Goal: Information Seeking & Learning: Find specific fact

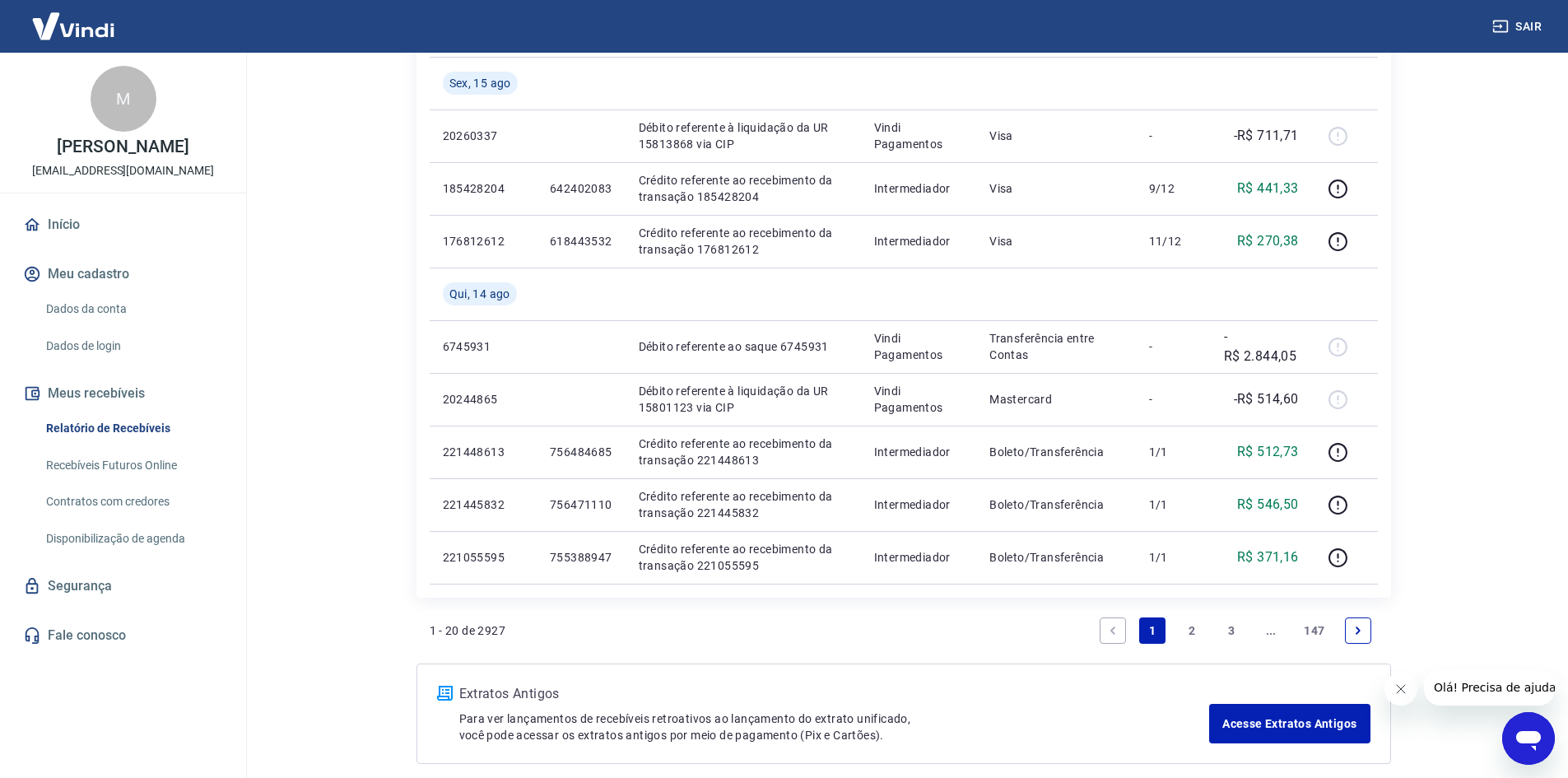
scroll to position [1147, 0]
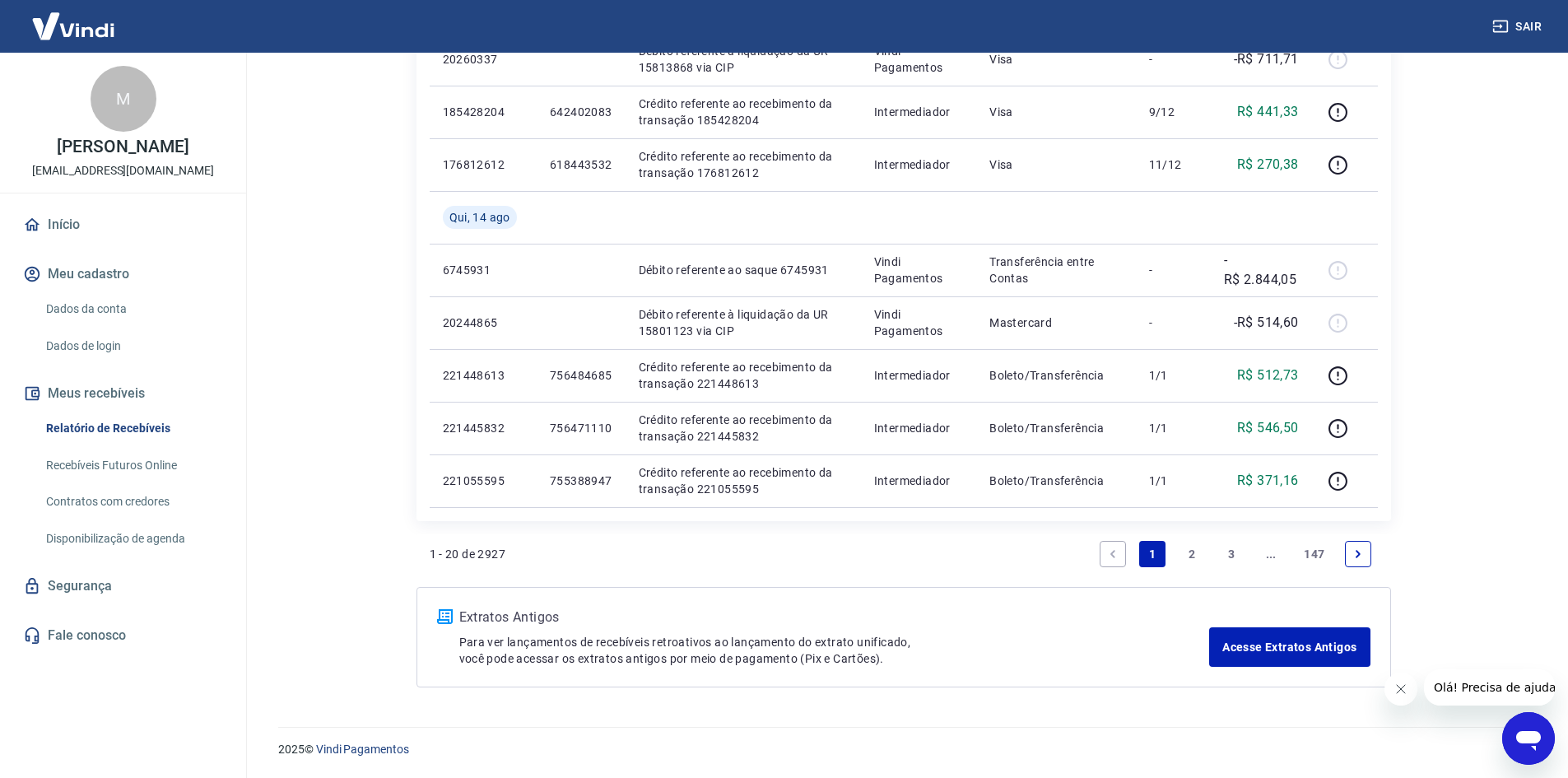
click at [1191, 552] on link "2" at bounding box center [1191, 554] width 26 height 26
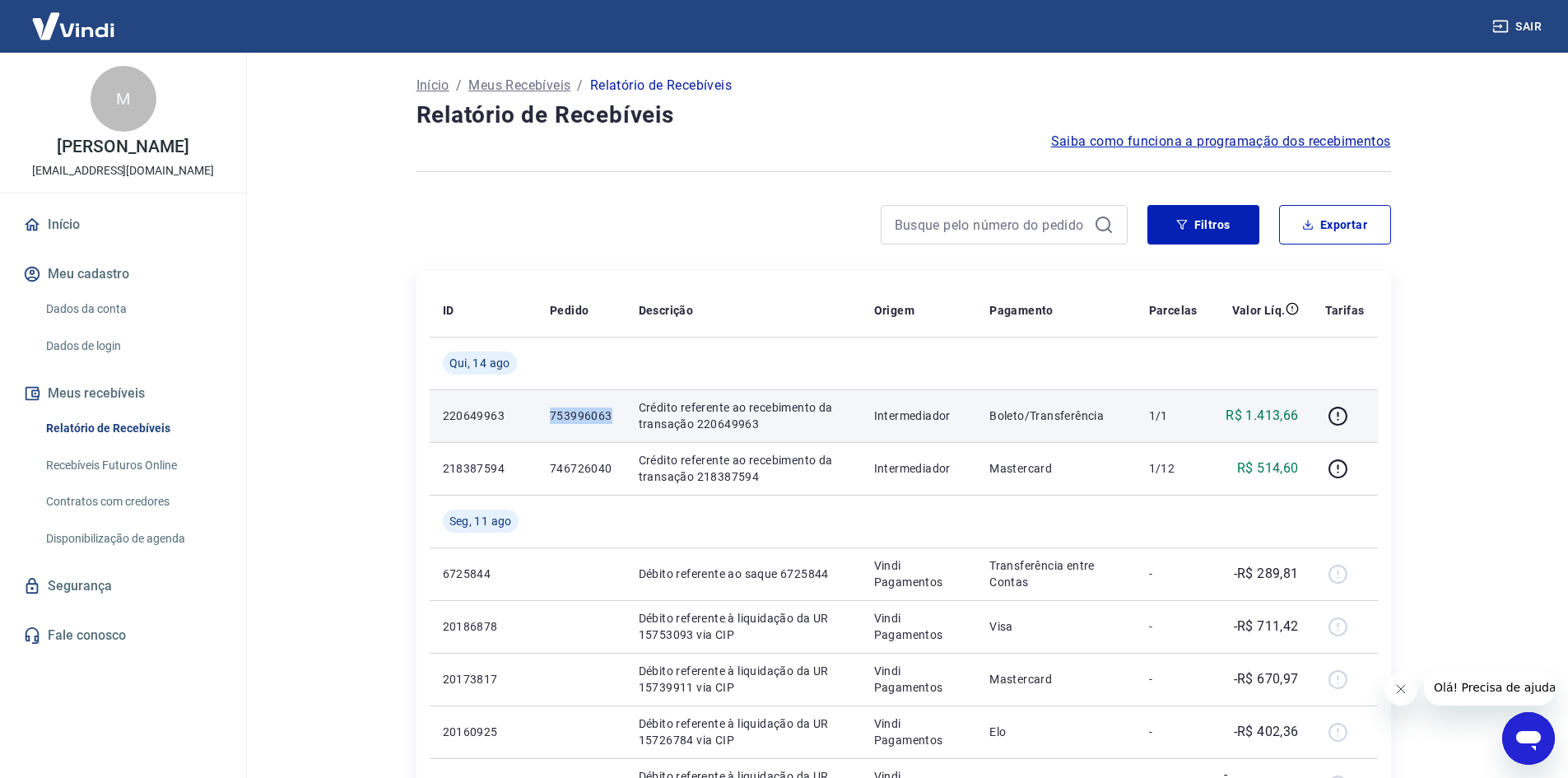
drag, startPoint x: 551, startPoint y: 408, endPoint x: 610, endPoint y: 413, distance: 59.2
click at [610, 413] on p "753996063" at bounding box center [581, 416] width 63 height 16
copy p "753996063"
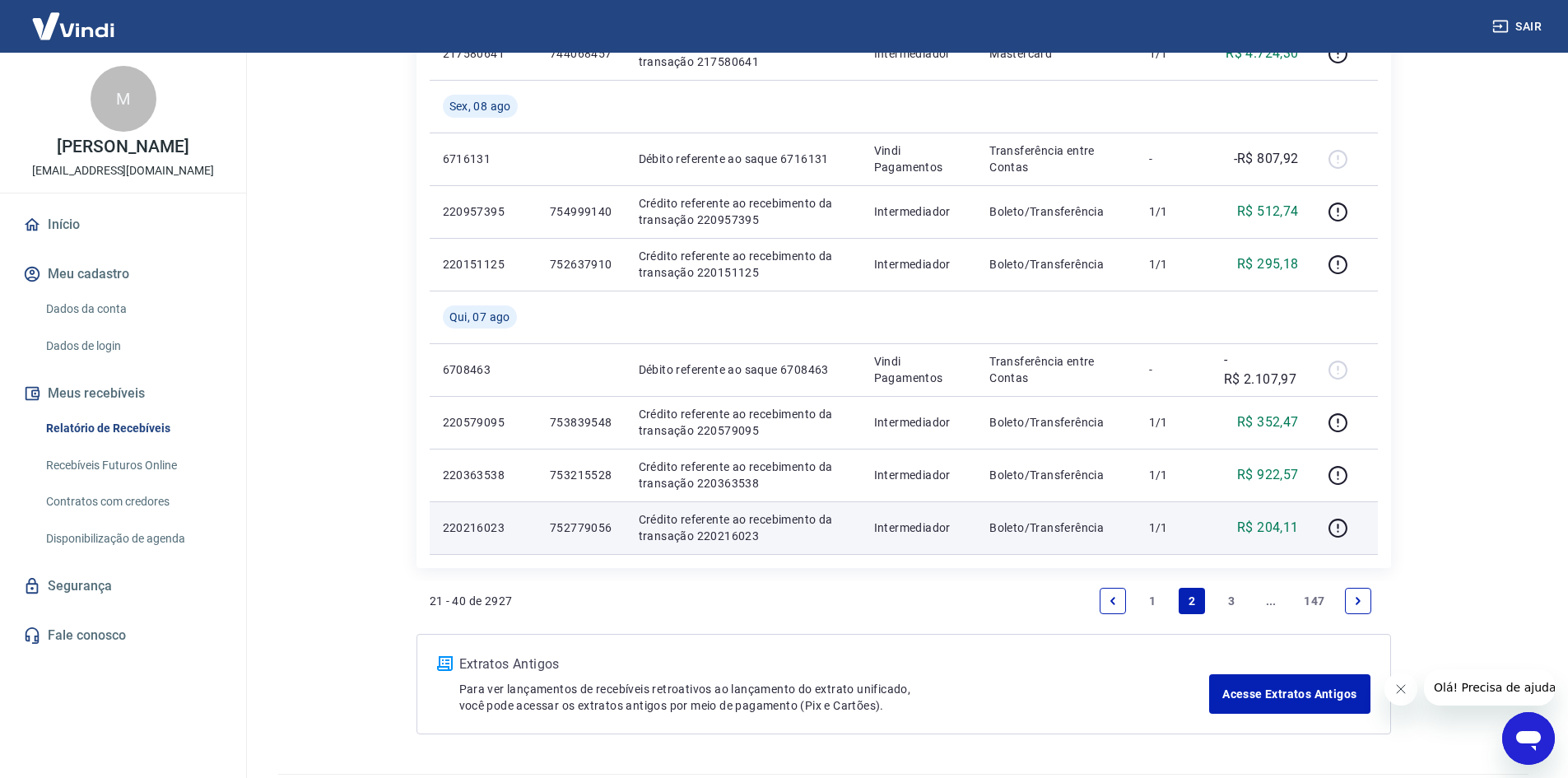
scroll to position [1199, 0]
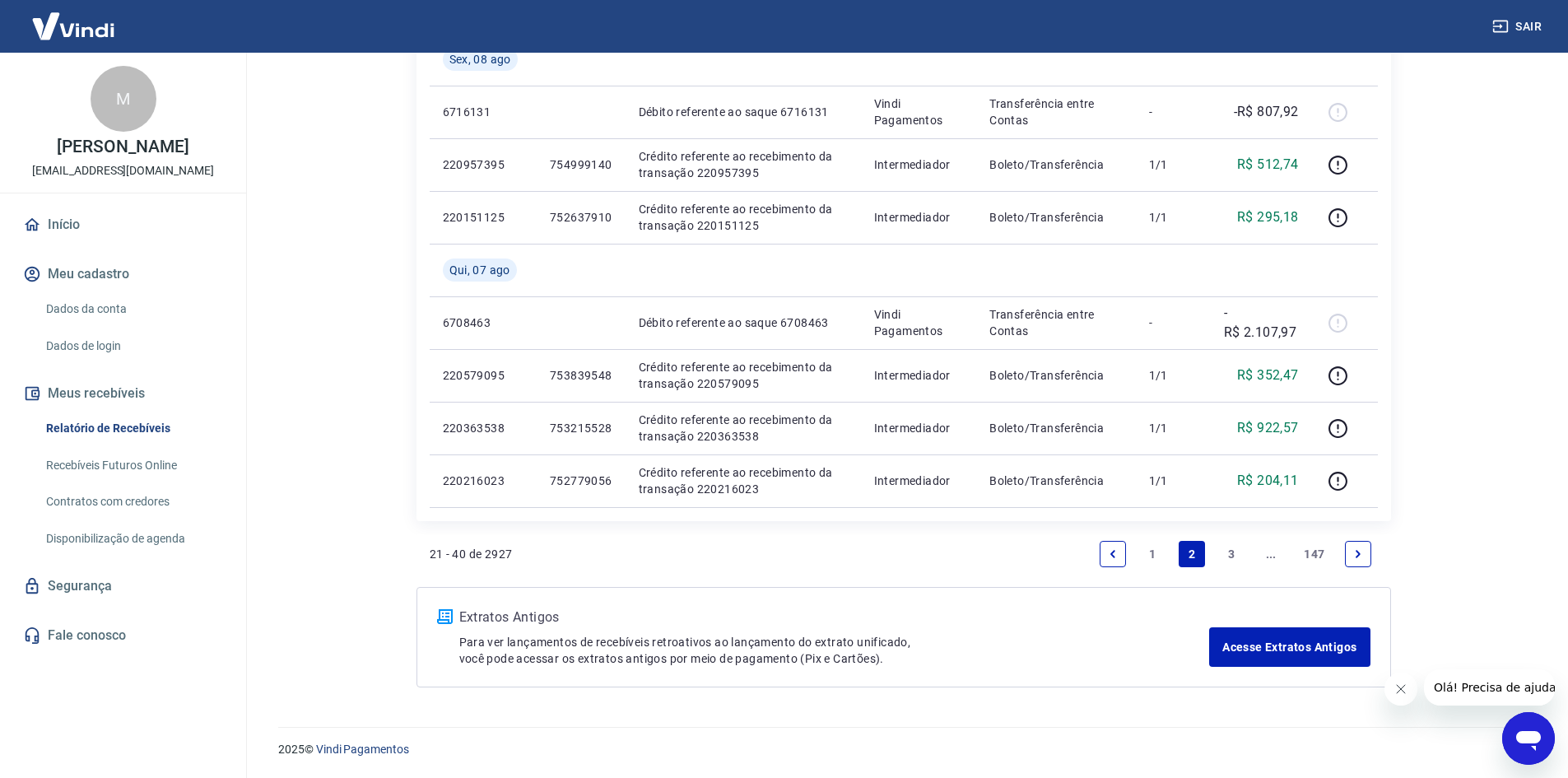
click at [1156, 555] on link "1" at bounding box center [1151, 554] width 26 height 26
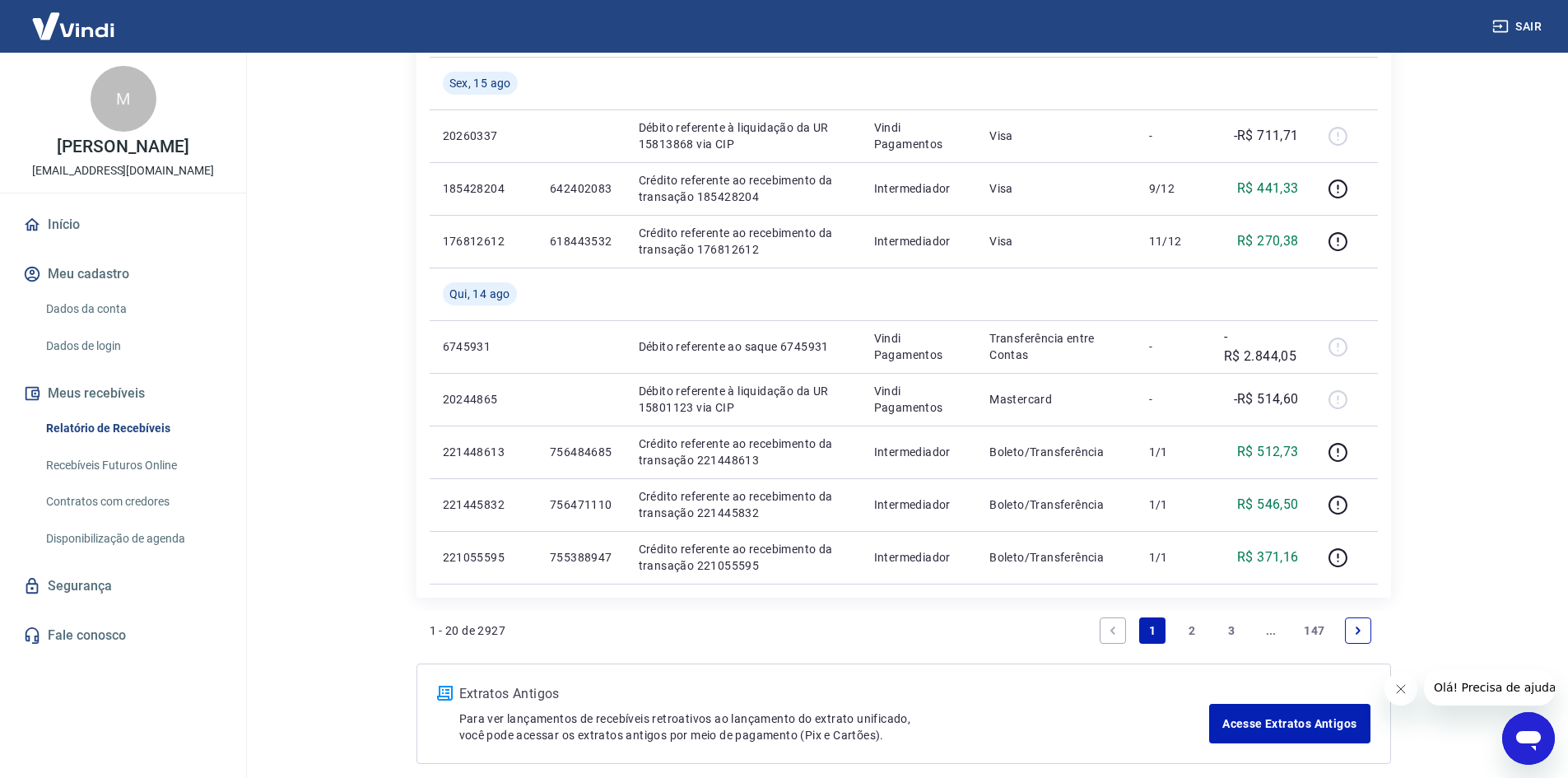
scroll to position [1147, 0]
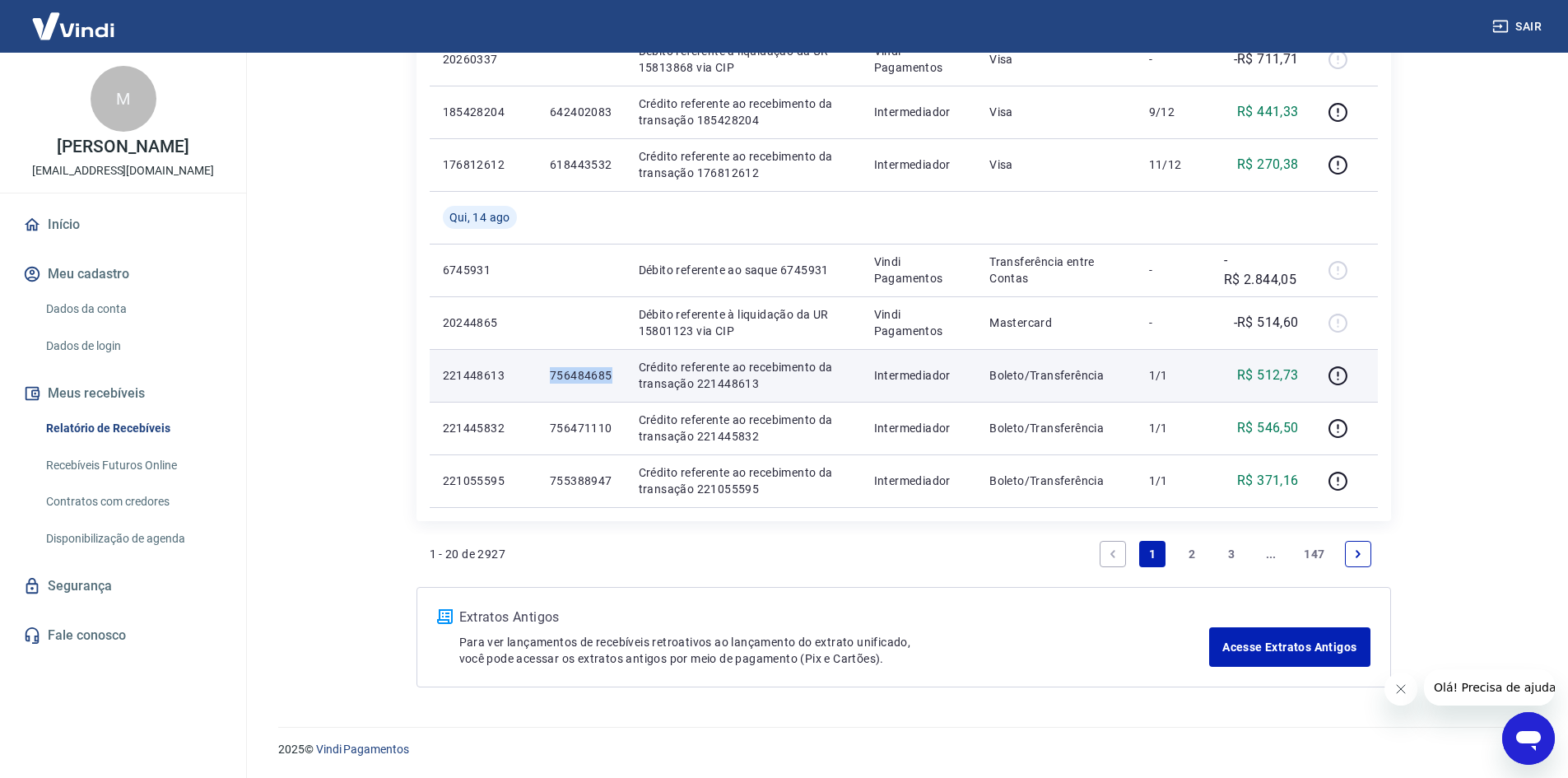
drag, startPoint x: 547, startPoint y: 376, endPoint x: 613, endPoint y: 377, distance: 66.0
click at [613, 377] on td "756484685" at bounding box center [582, 376] width 89 height 53
copy p "756484685"
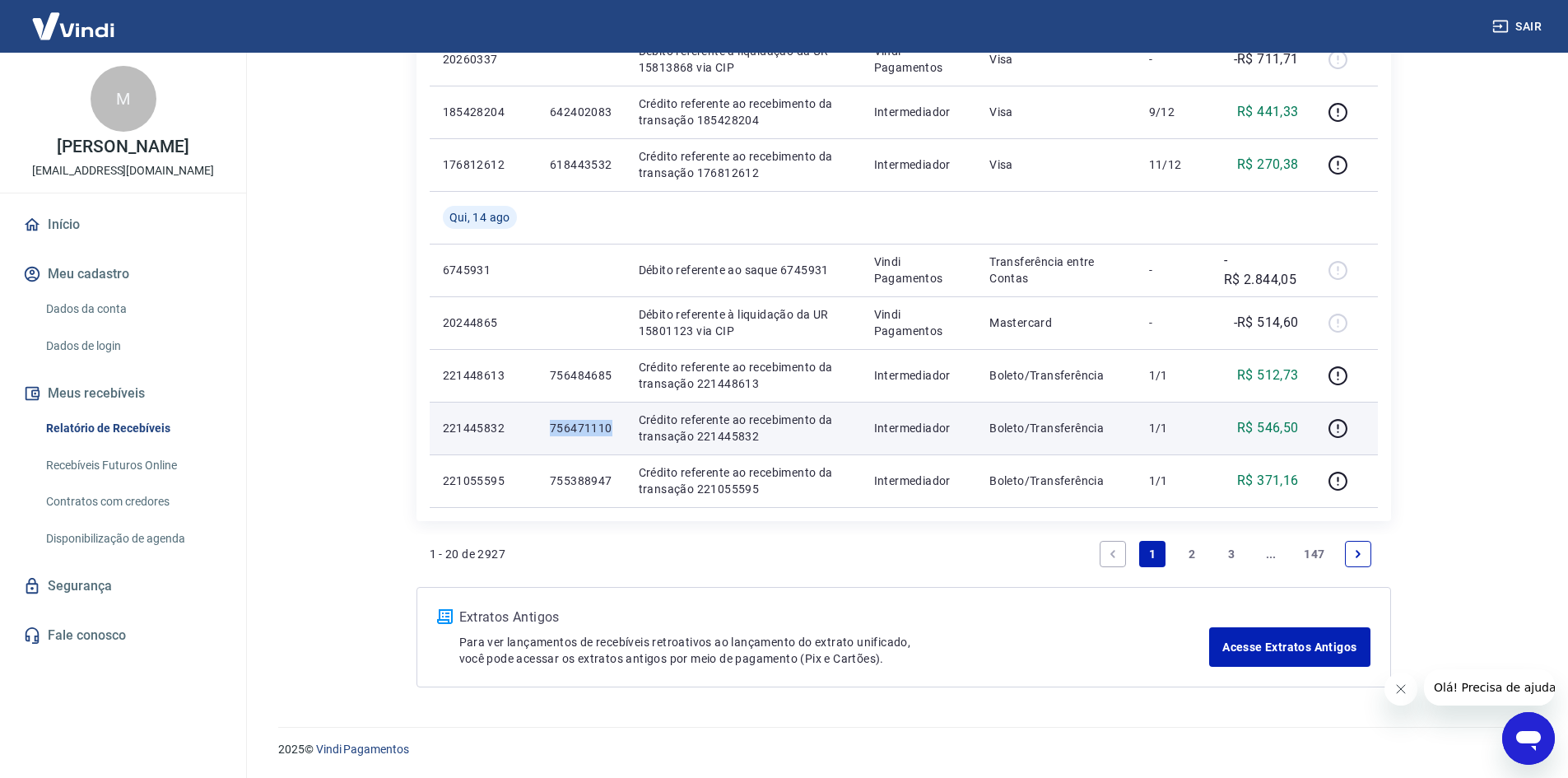
drag, startPoint x: 553, startPoint y: 430, endPoint x: 613, endPoint y: 426, distance: 60.1
click at [613, 426] on td "756471110" at bounding box center [582, 429] width 89 height 53
copy p "756471110"
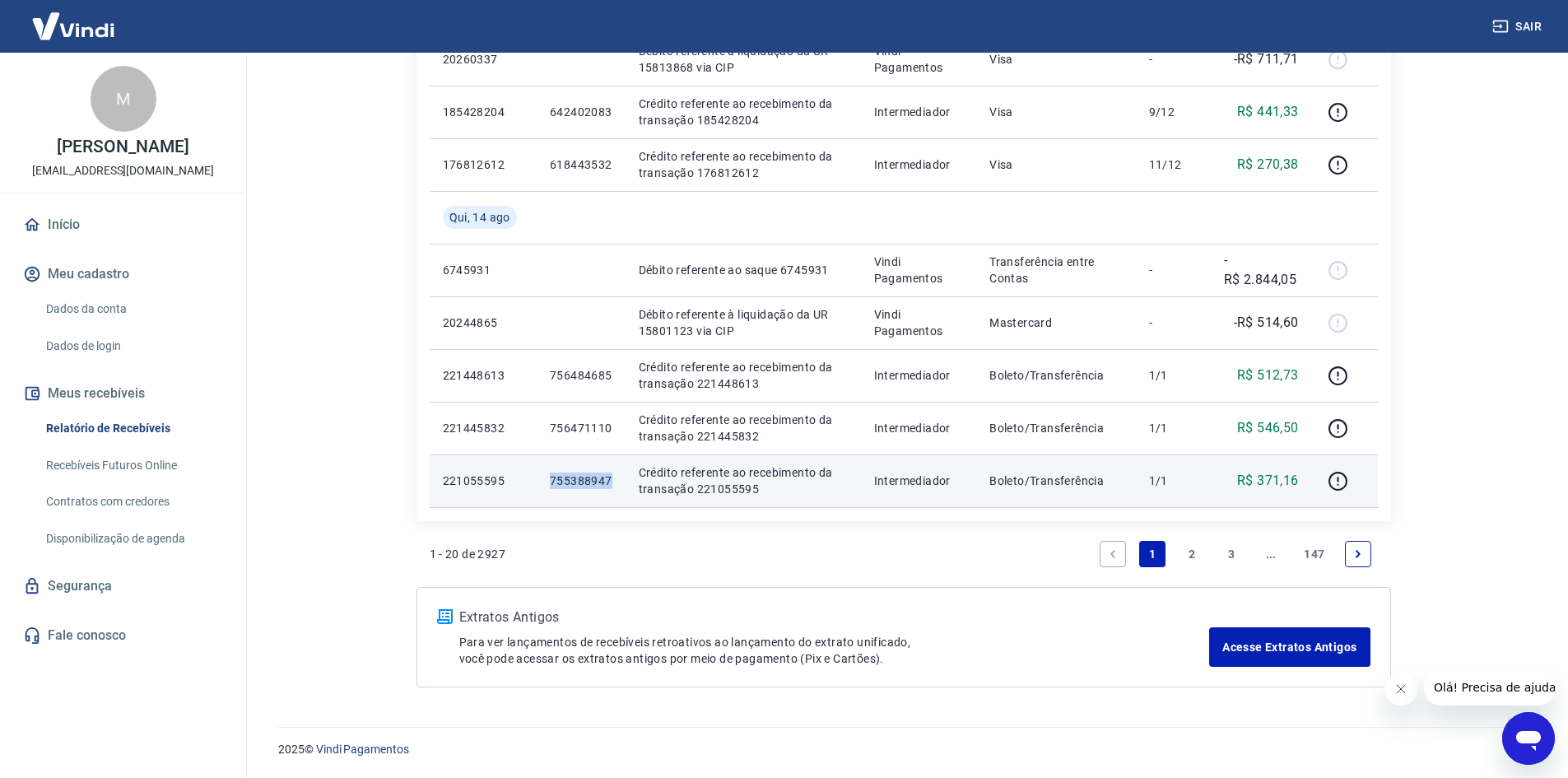
drag, startPoint x: 540, startPoint y: 479, endPoint x: 623, endPoint y: 484, distance: 83.2
click at [623, 484] on td "755388947" at bounding box center [582, 481] width 89 height 53
copy p "755388947"
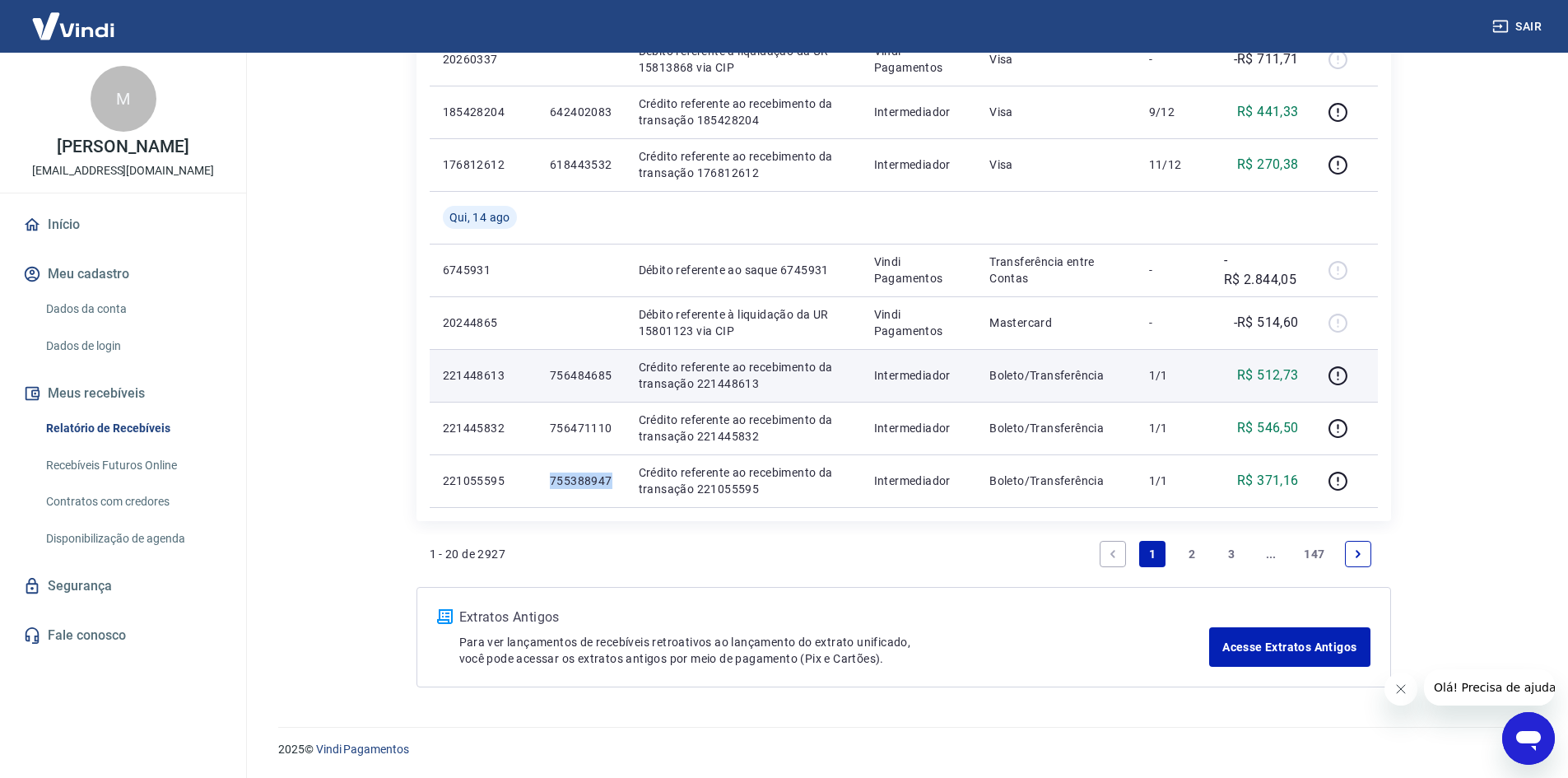
scroll to position [1064, 0]
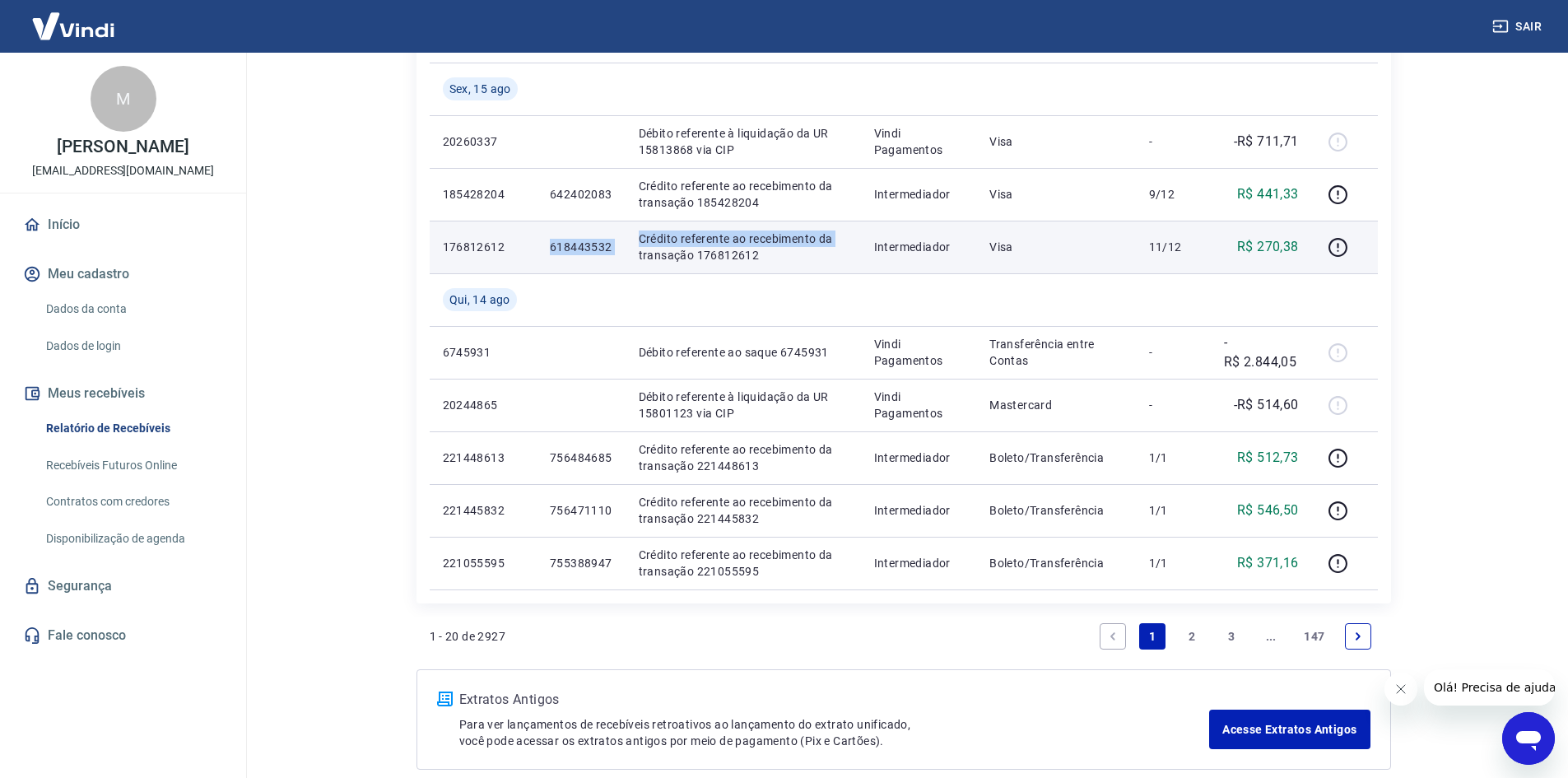
drag, startPoint x: 546, startPoint y: 241, endPoint x: 627, endPoint y: 248, distance: 81.3
click at [627, 248] on tr "176812612 618443532 Crédito referente ao recebimento da transação 176812612 Int…" at bounding box center [903, 247] width 948 height 53
copy tr "618443532 Crédito referente ao recebimento da"
click at [831, 258] on p "Crédito referente ao recebimento da transação 176812612" at bounding box center [743, 247] width 209 height 33
drag, startPoint x: 546, startPoint y: 244, endPoint x: 614, endPoint y: 250, distance: 68.3
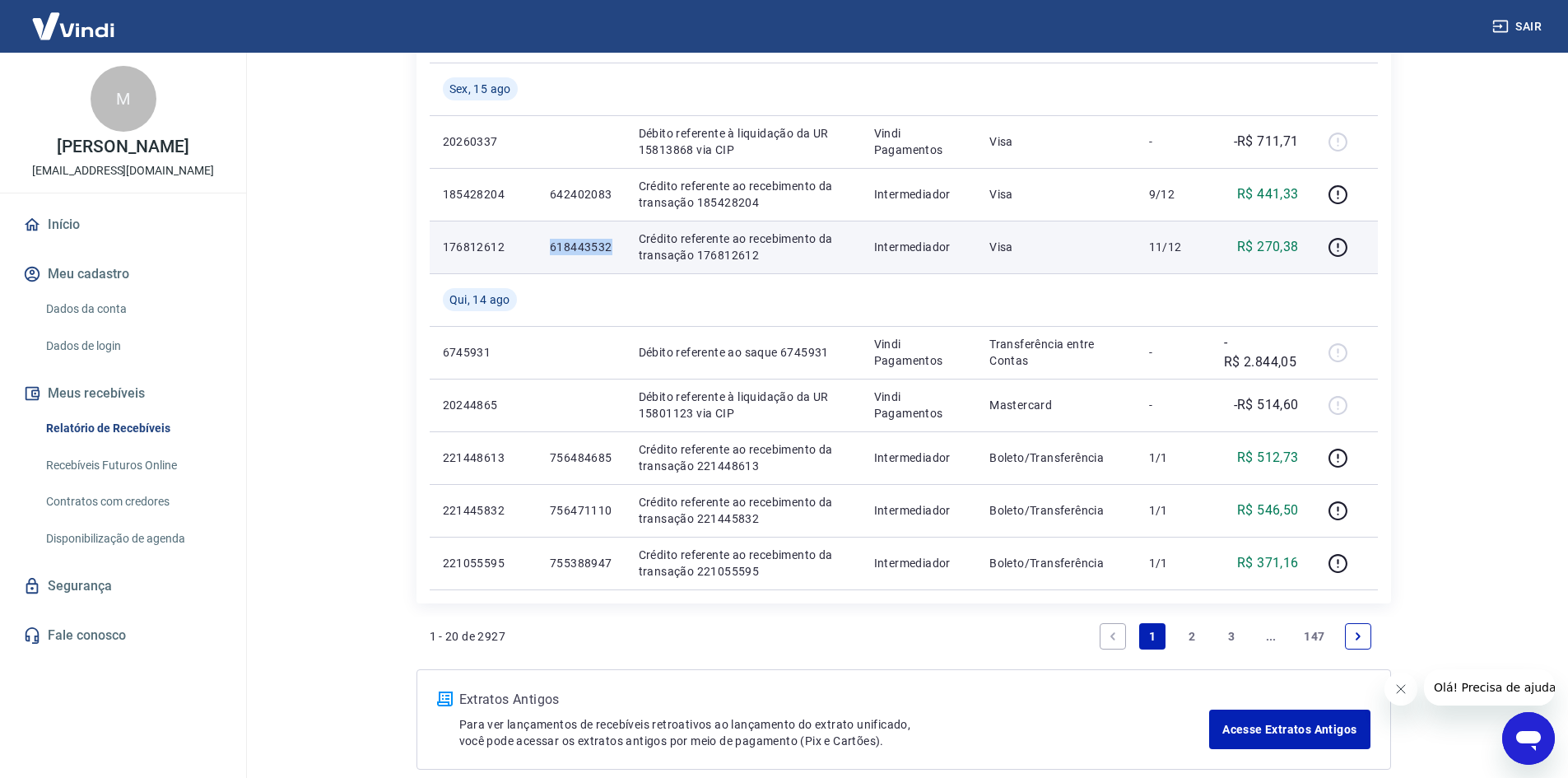
click at [614, 250] on td "618443532" at bounding box center [582, 247] width 89 height 53
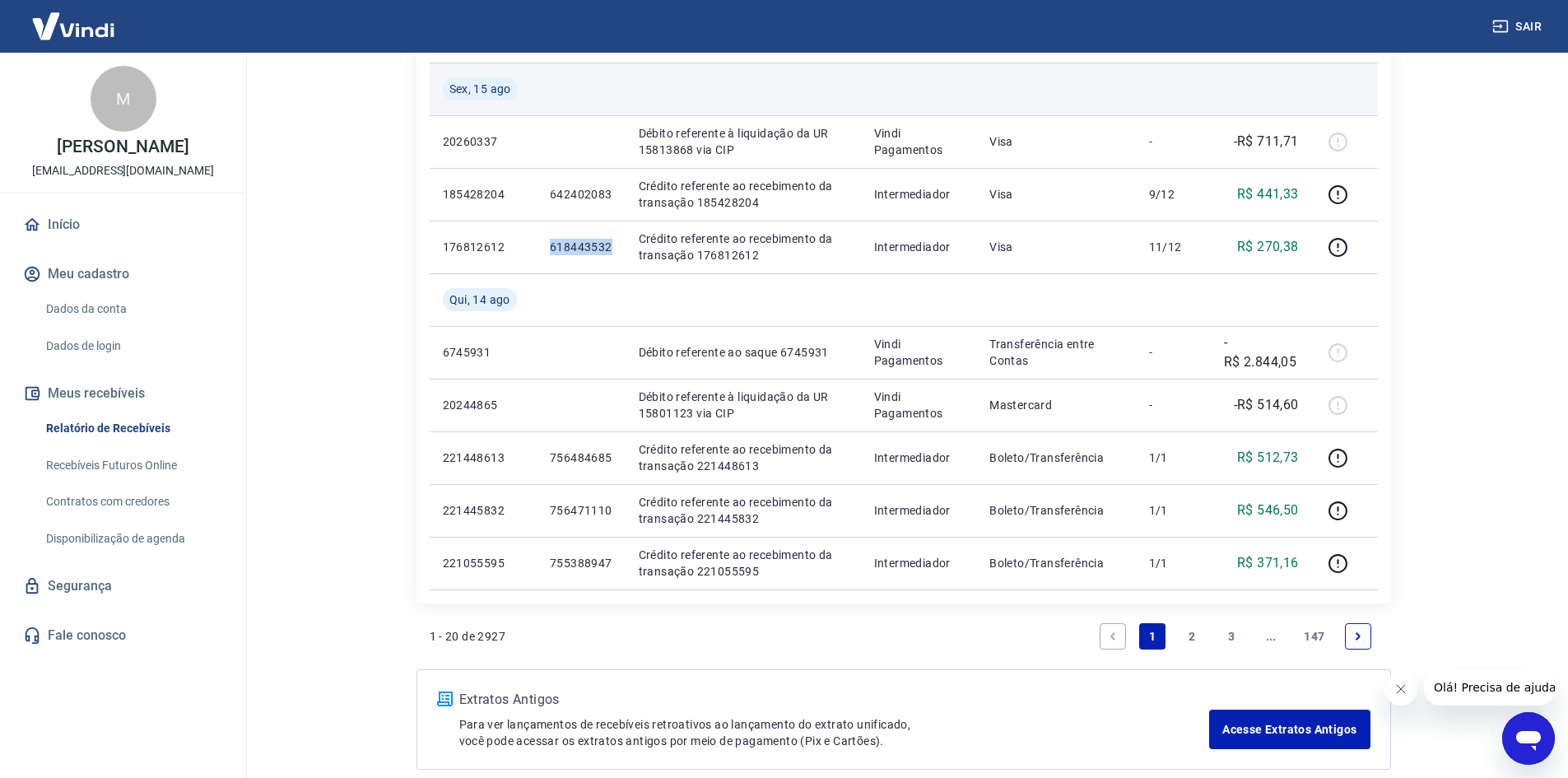
copy p "618443532"
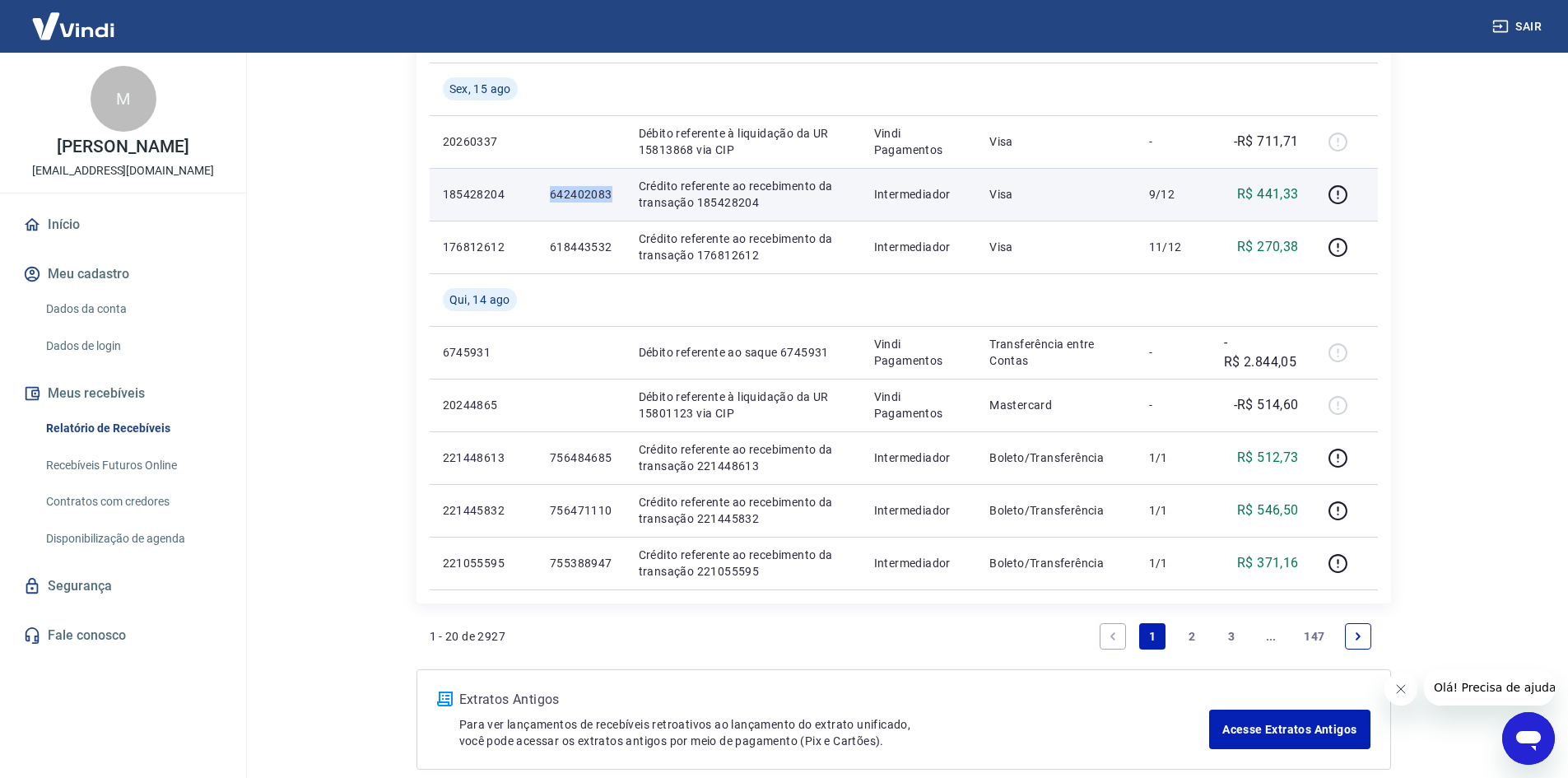
drag, startPoint x: 547, startPoint y: 191, endPoint x: 614, endPoint y: 196, distance: 67.2
click at [614, 196] on td "642402083" at bounding box center [582, 194] width 89 height 53
copy p "642402083"
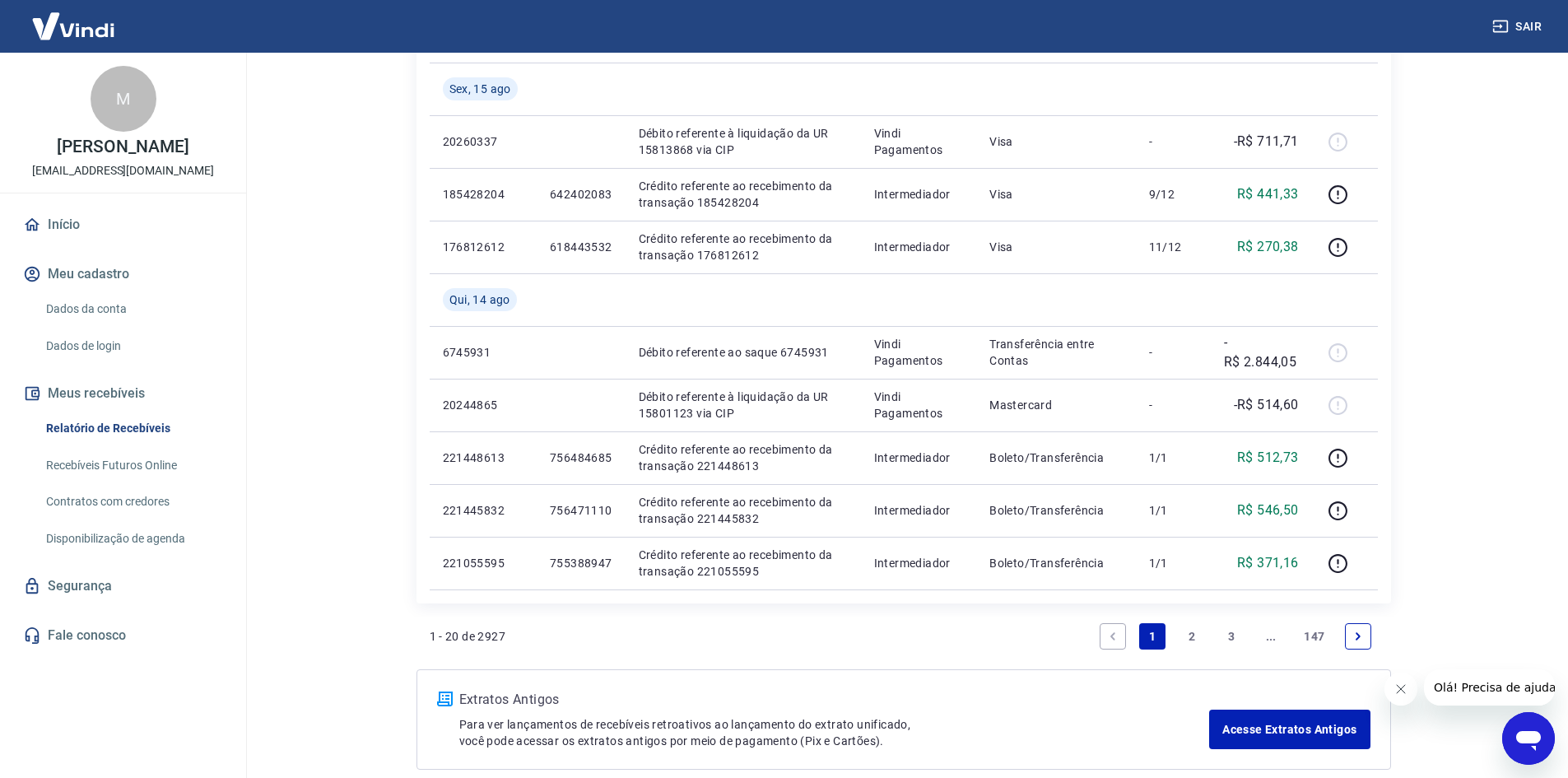
click at [1191, 637] on link "2" at bounding box center [1191, 636] width 26 height 26
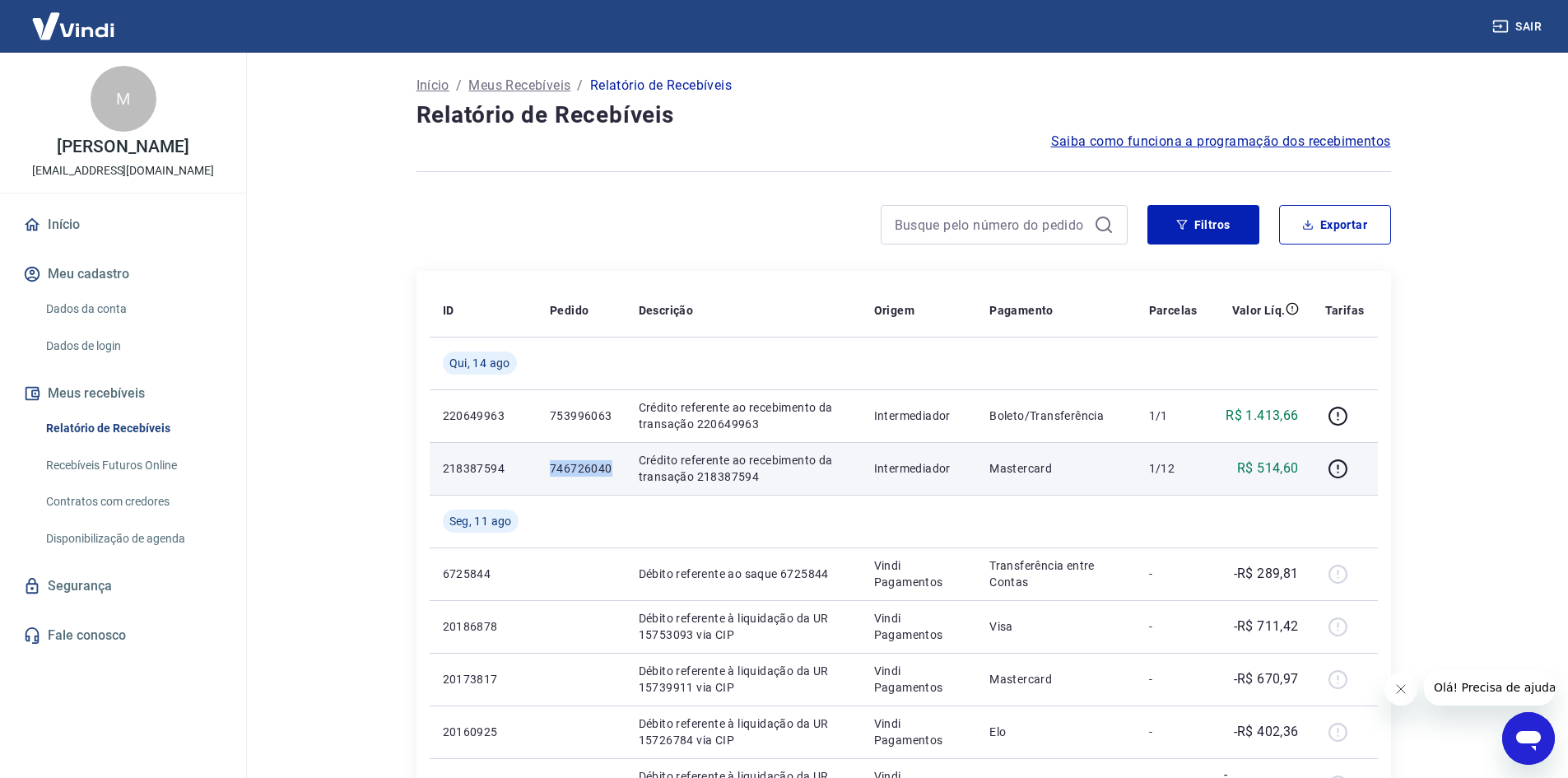
drag, startPoint x: 551, startPoint y: 470, endPoint x: 610, endPoint y: 471, distance: 59.0
click at [610, 471] on td "746726040" at bounding box center [582, 469] width 89 height 53
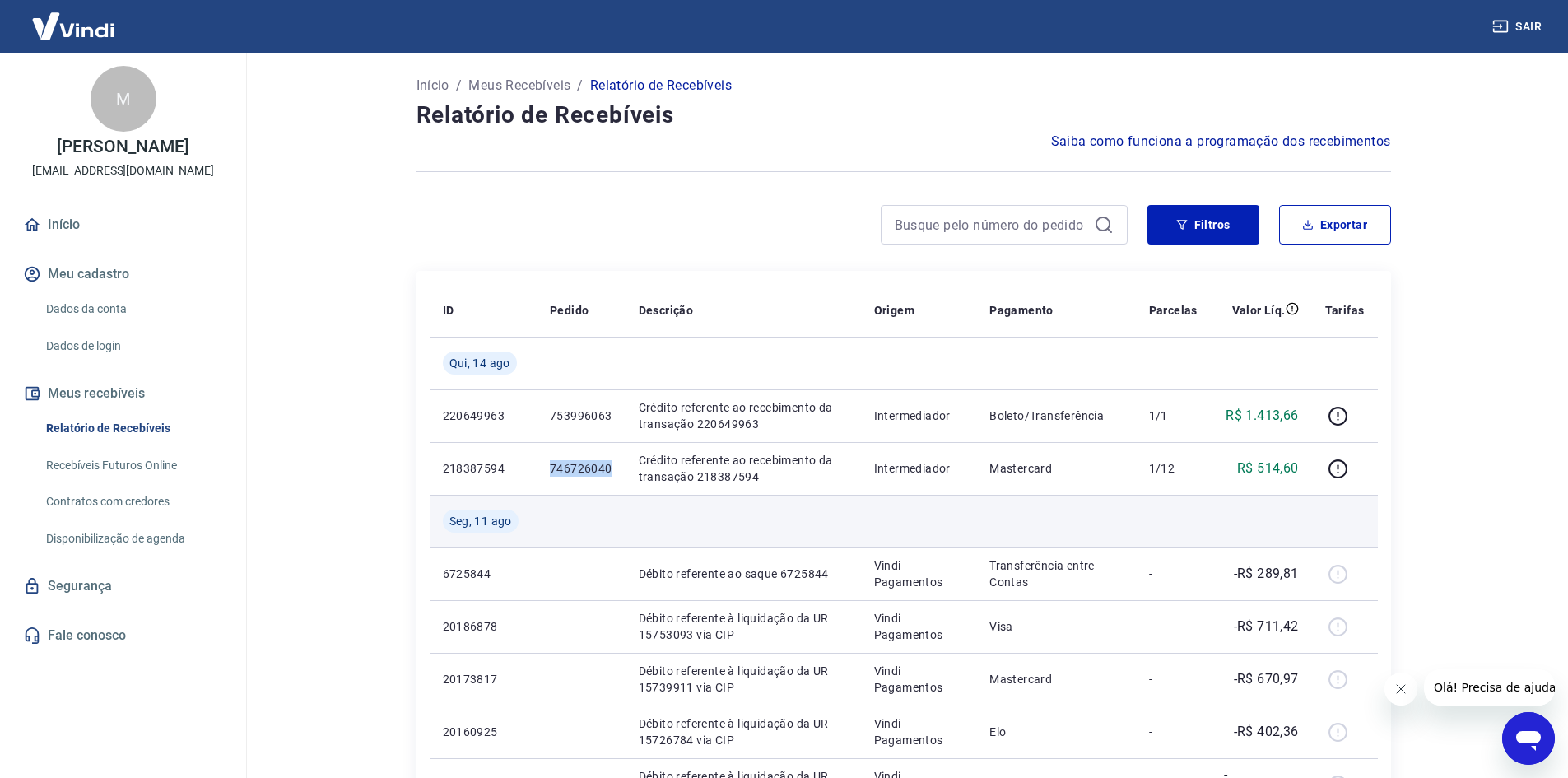
copy p "746726040"
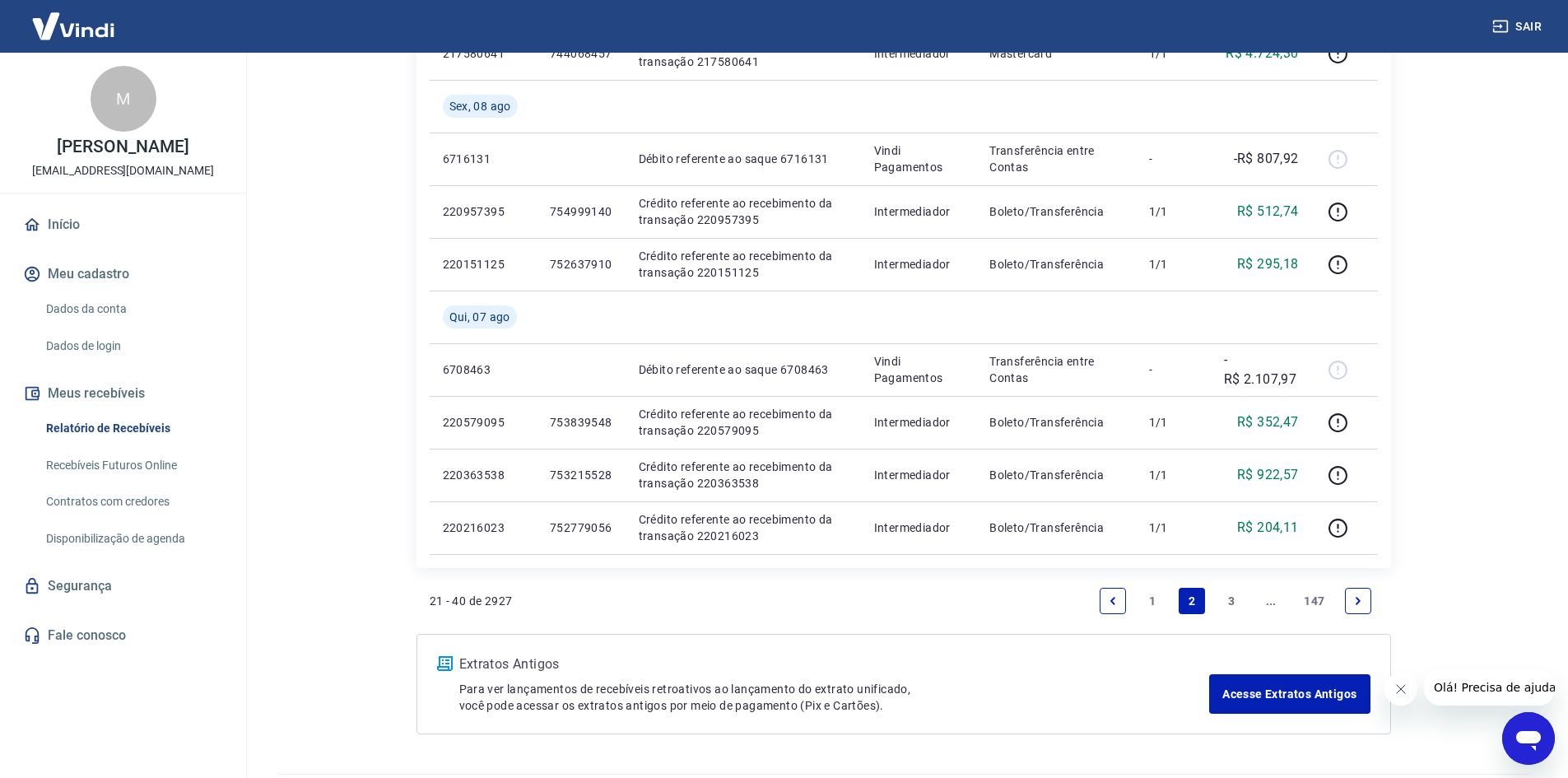
scroll to position [1199, 0]
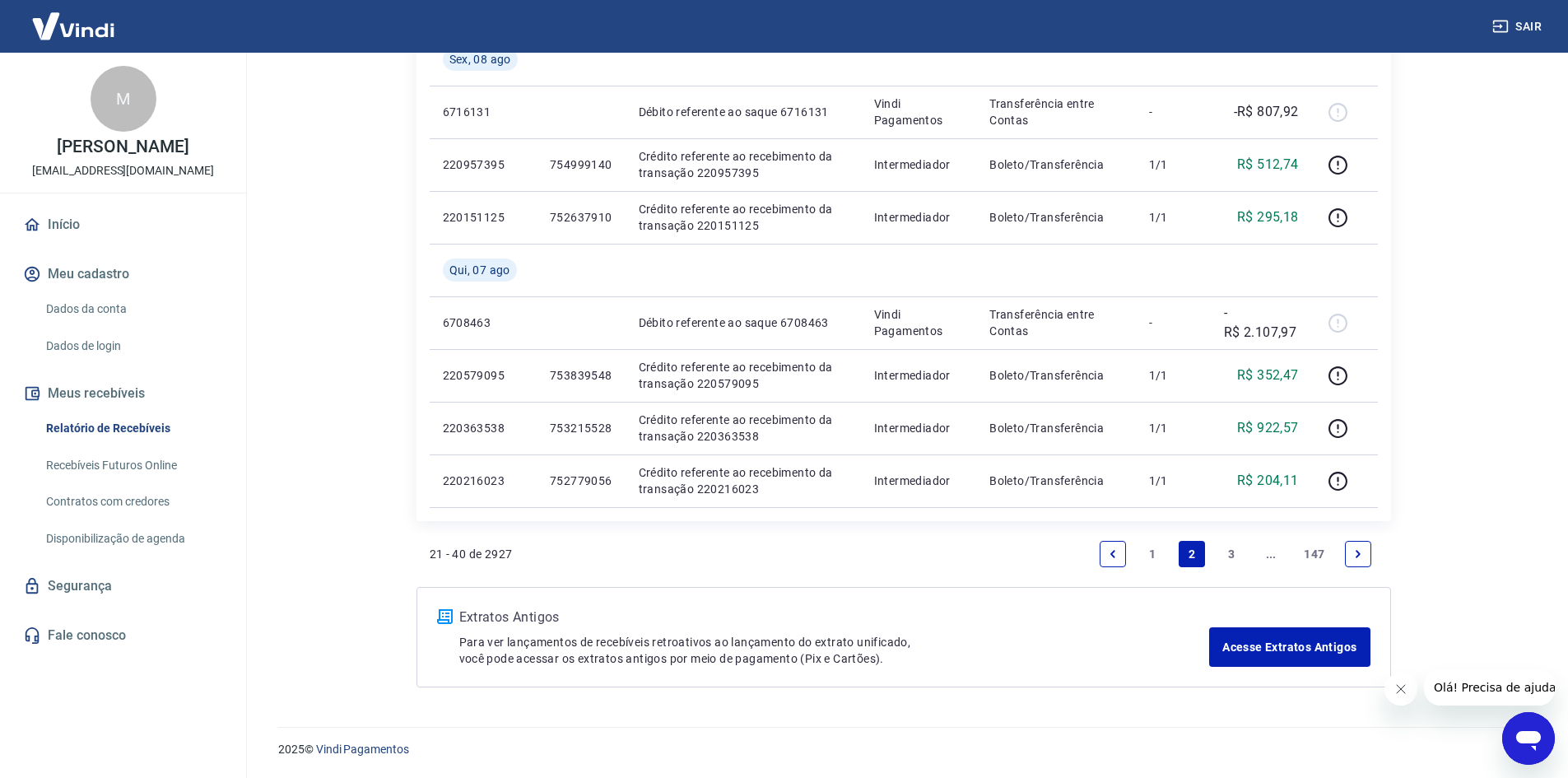
click at [1150, 551] on link "1" at bounding box center [1151, 554] width 26 height 26
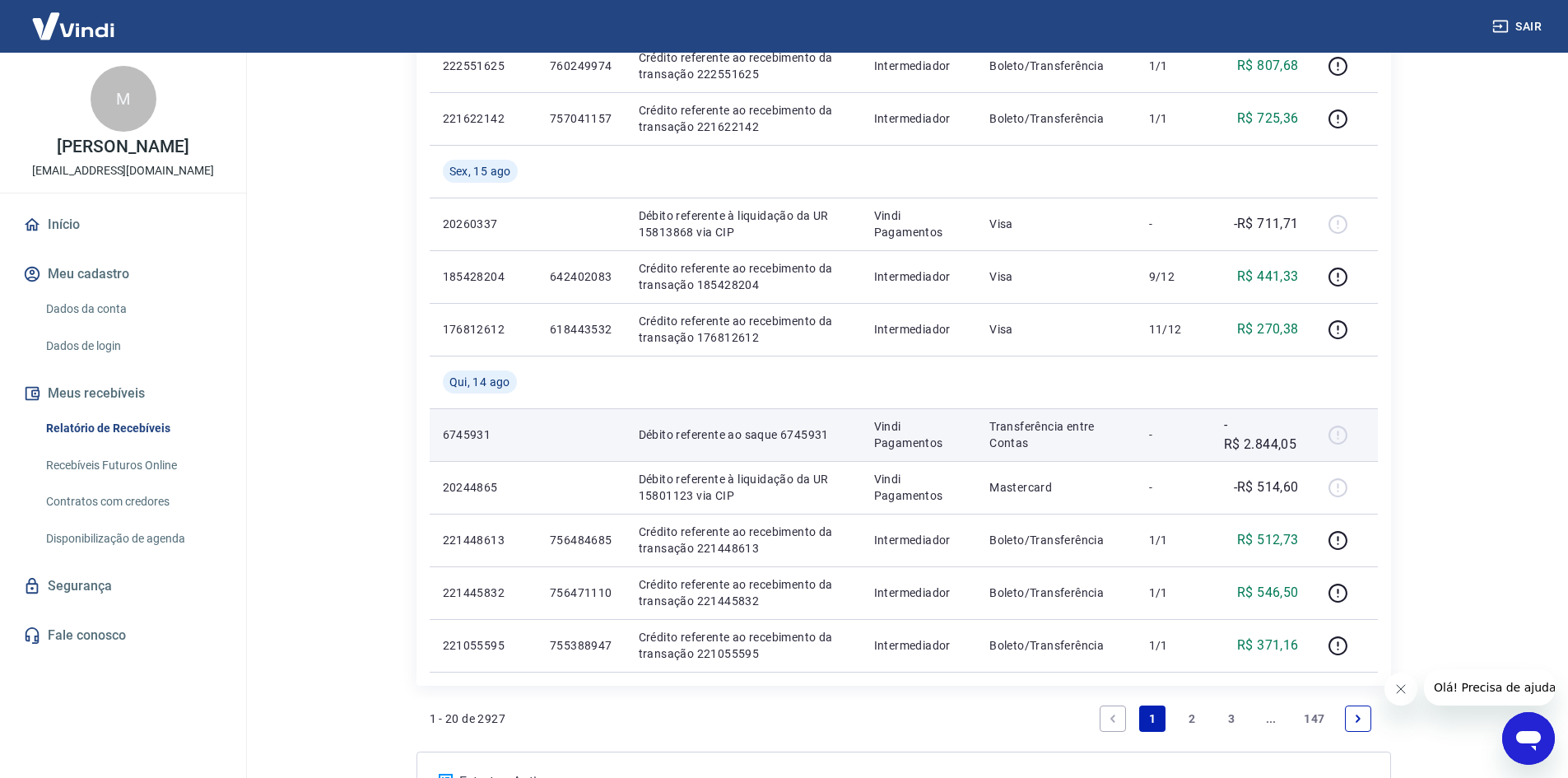
scroll to position [817, 0]
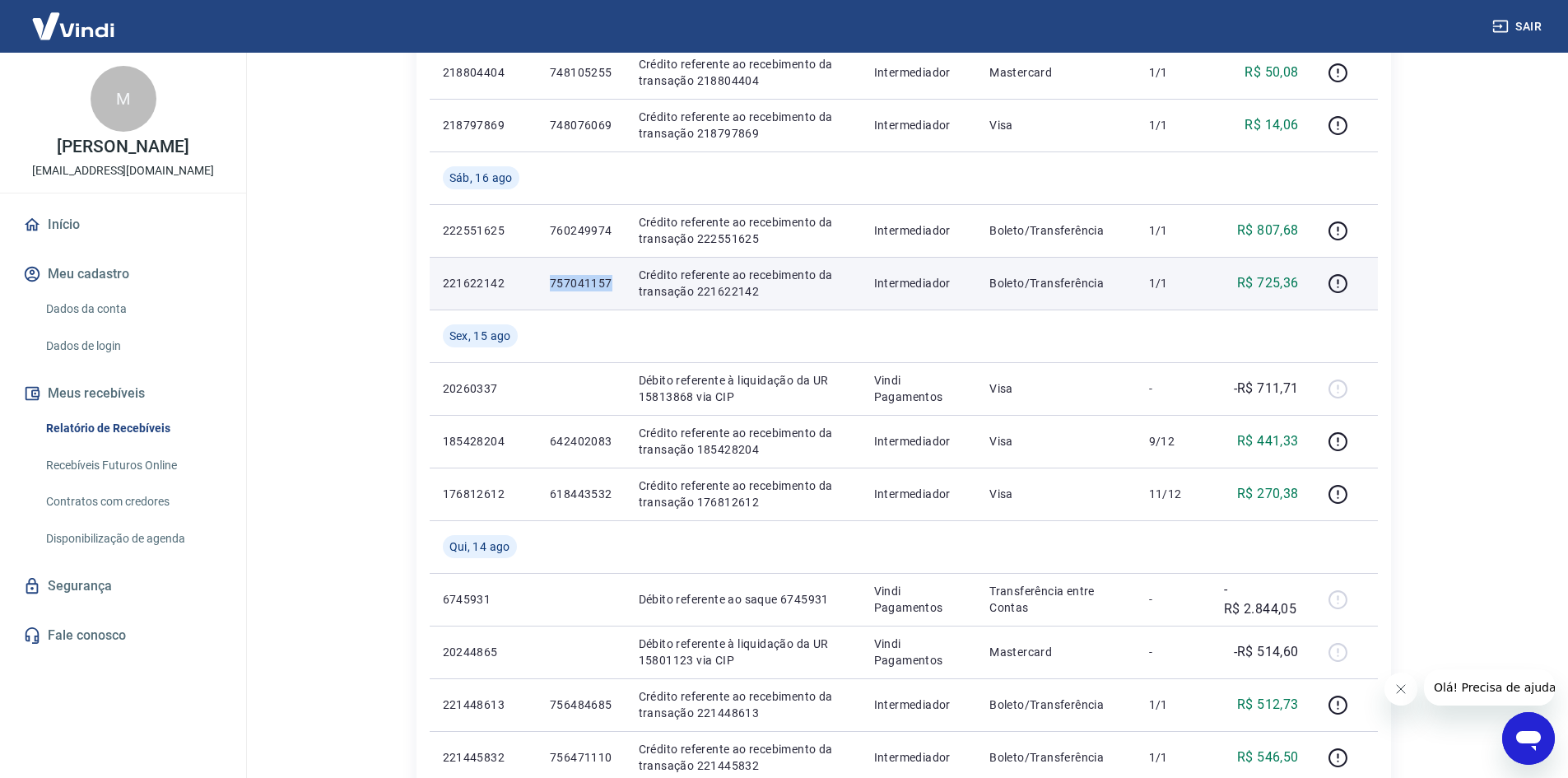
drag, startPoint x: 546, startPoint y: 283, endPoint x: 614, endPoint y: 287, distance: 68.1
click at [614, 287] on td "757041157" at bounding box center [582, 284] width 89 height 53
copy p "757041157"
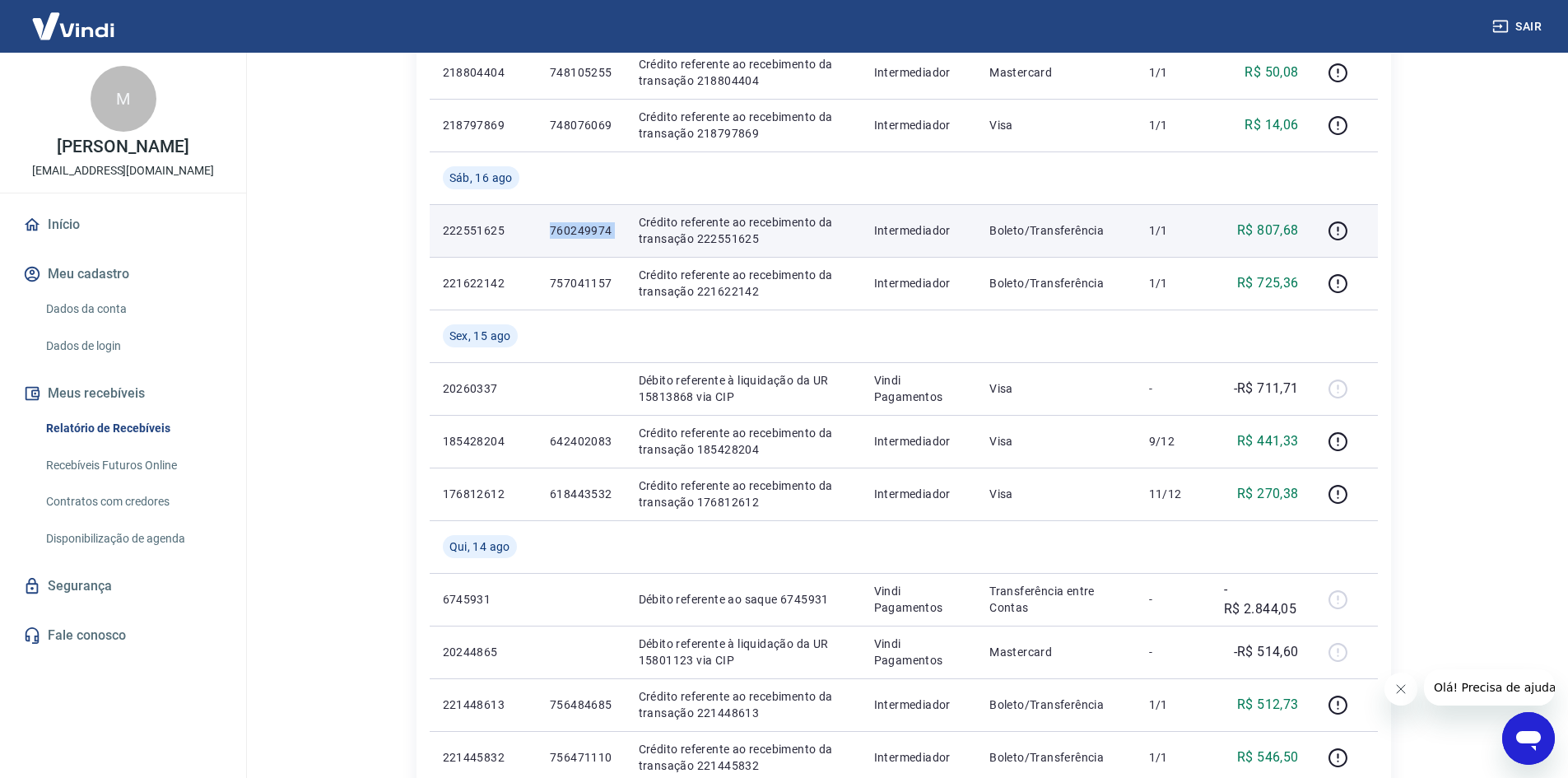
drag, startPoint x: 544, startPoint y: 227, endPoint x: 624, endPoint y: 228, distance: 80.0
click at [624, 228] on tr "222551625 760249974 Crédito referente ao recebimento da transação 222551625 Int…" at bounding box center [903, 231] width 948 height 53
copy p "760249974"
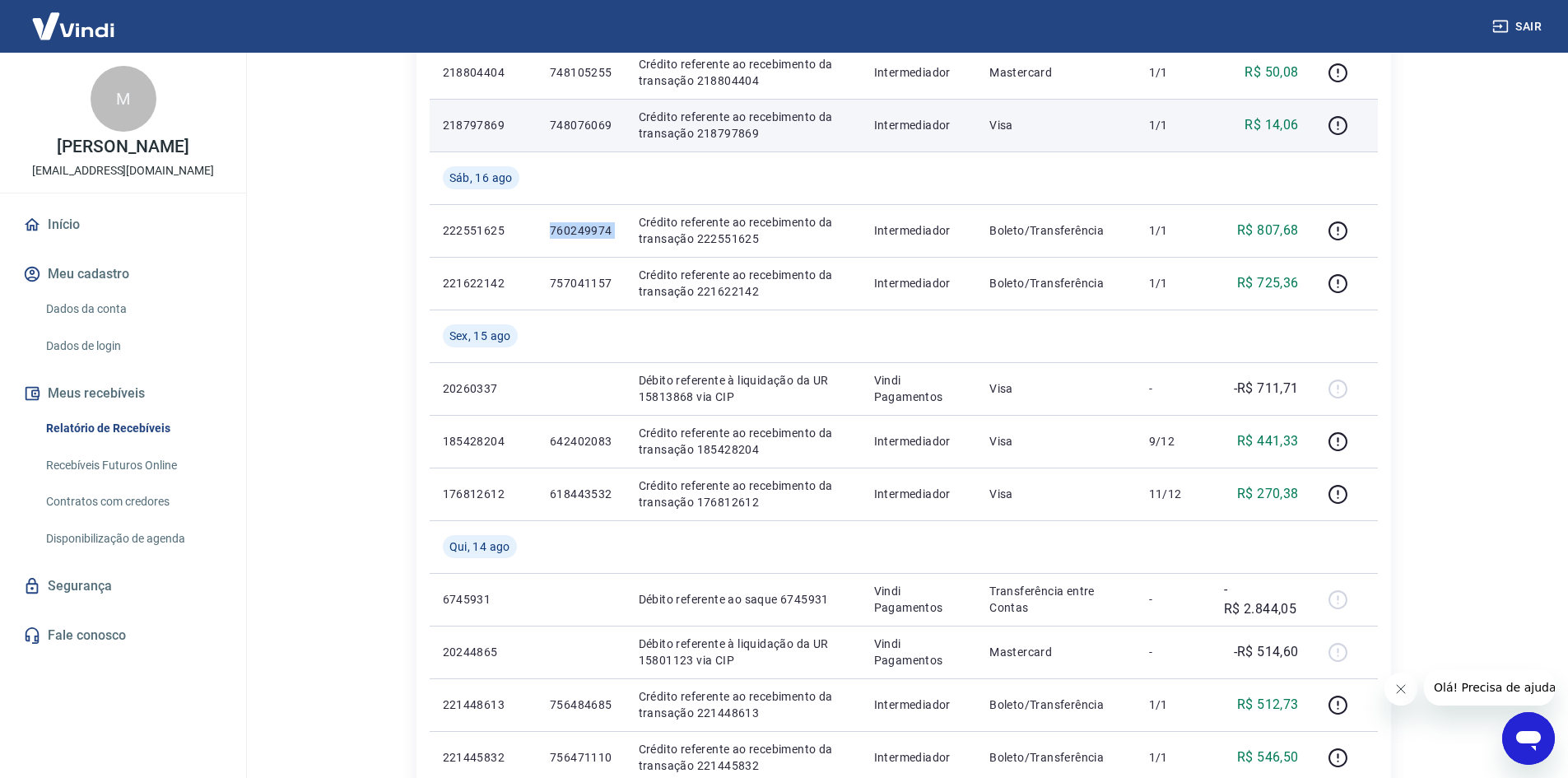
scroll to position [653, 0]
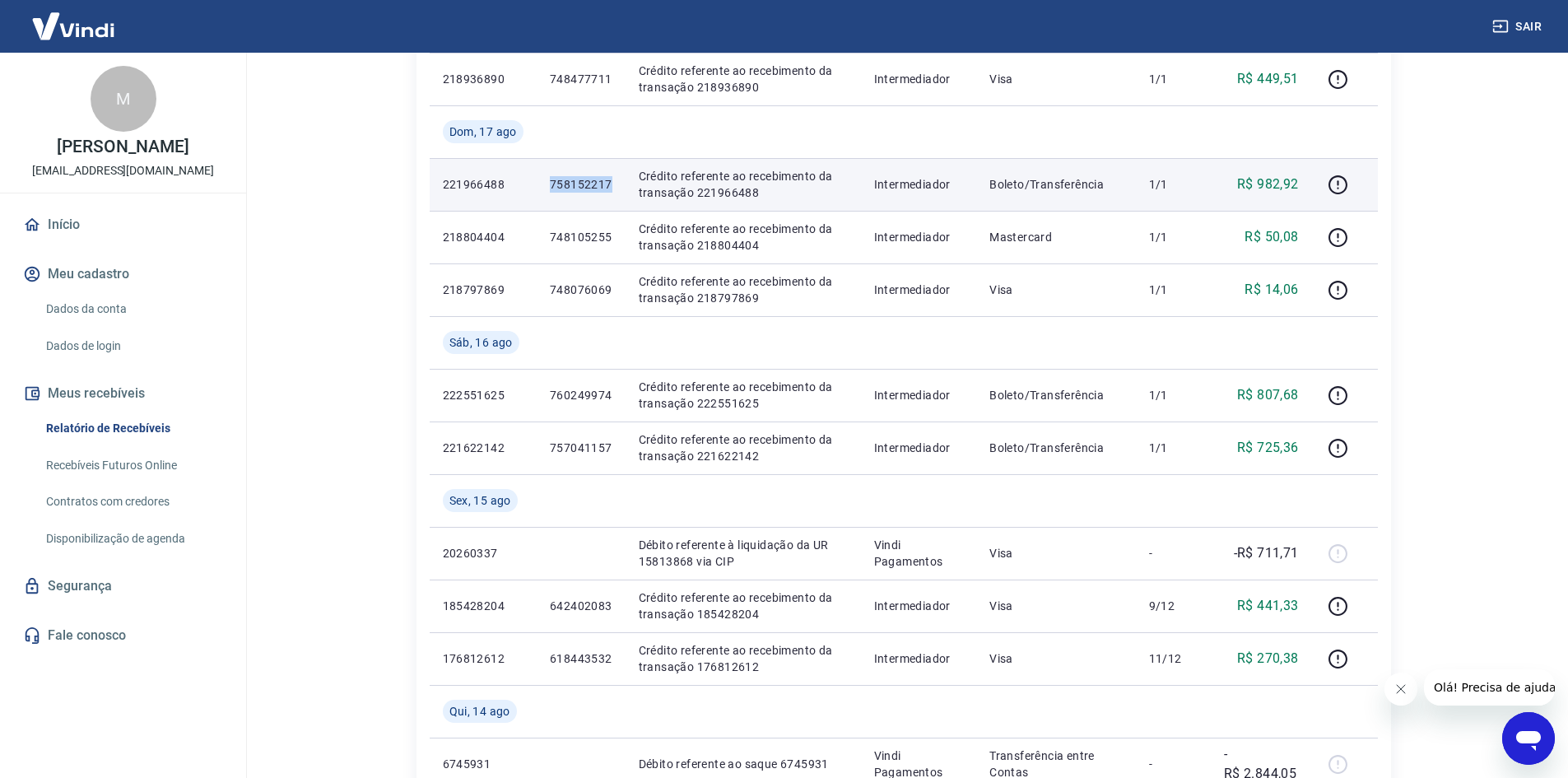
drag, startPoint x: 554, startPoint y: 191, endPoint x: 613, endPoint y: 191, distance: 59.0
click at [613, 191] on td "758152217" at bounding box center [582, 184] width 89 height 53
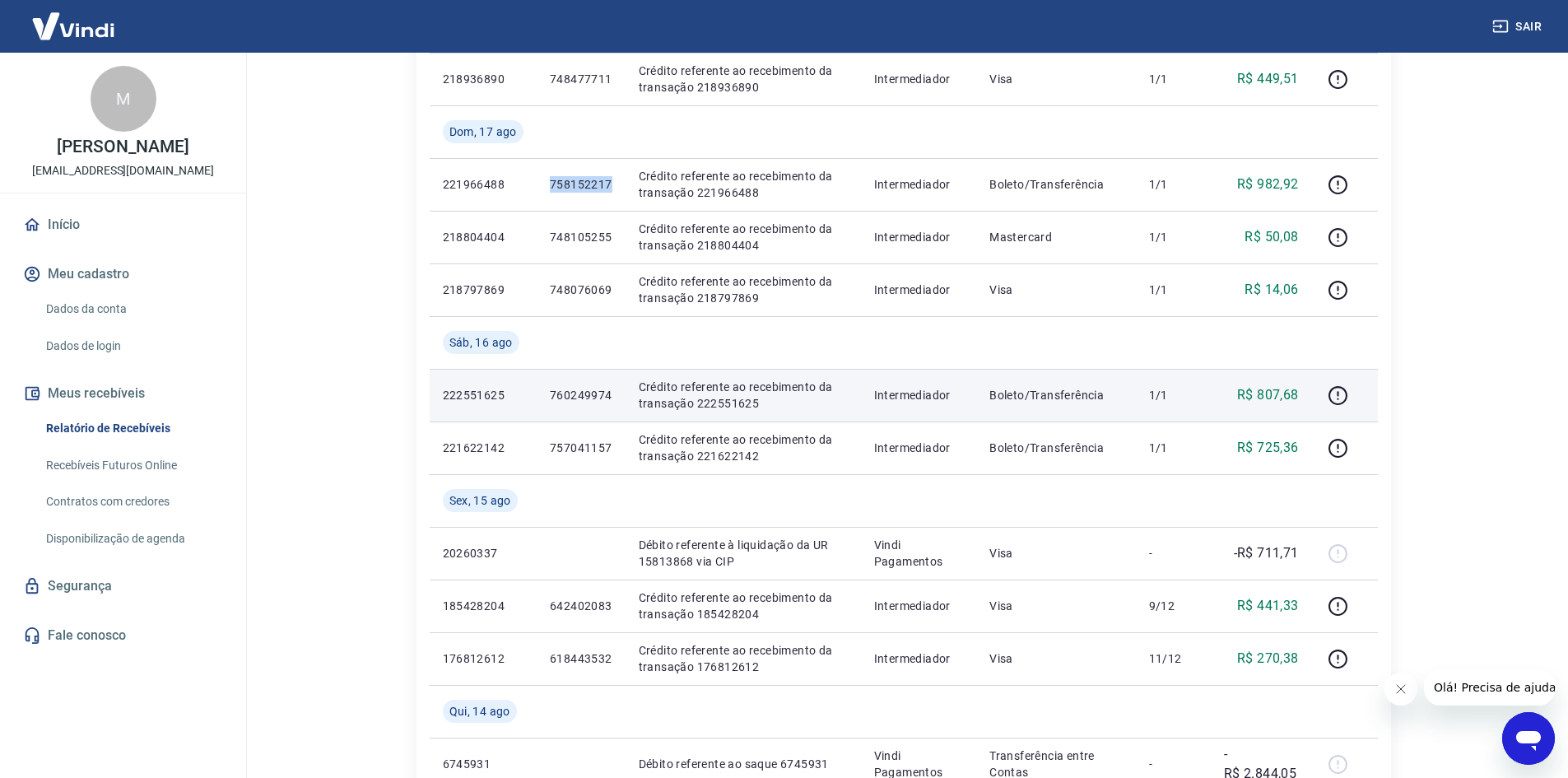
scroll to position [571, 0]
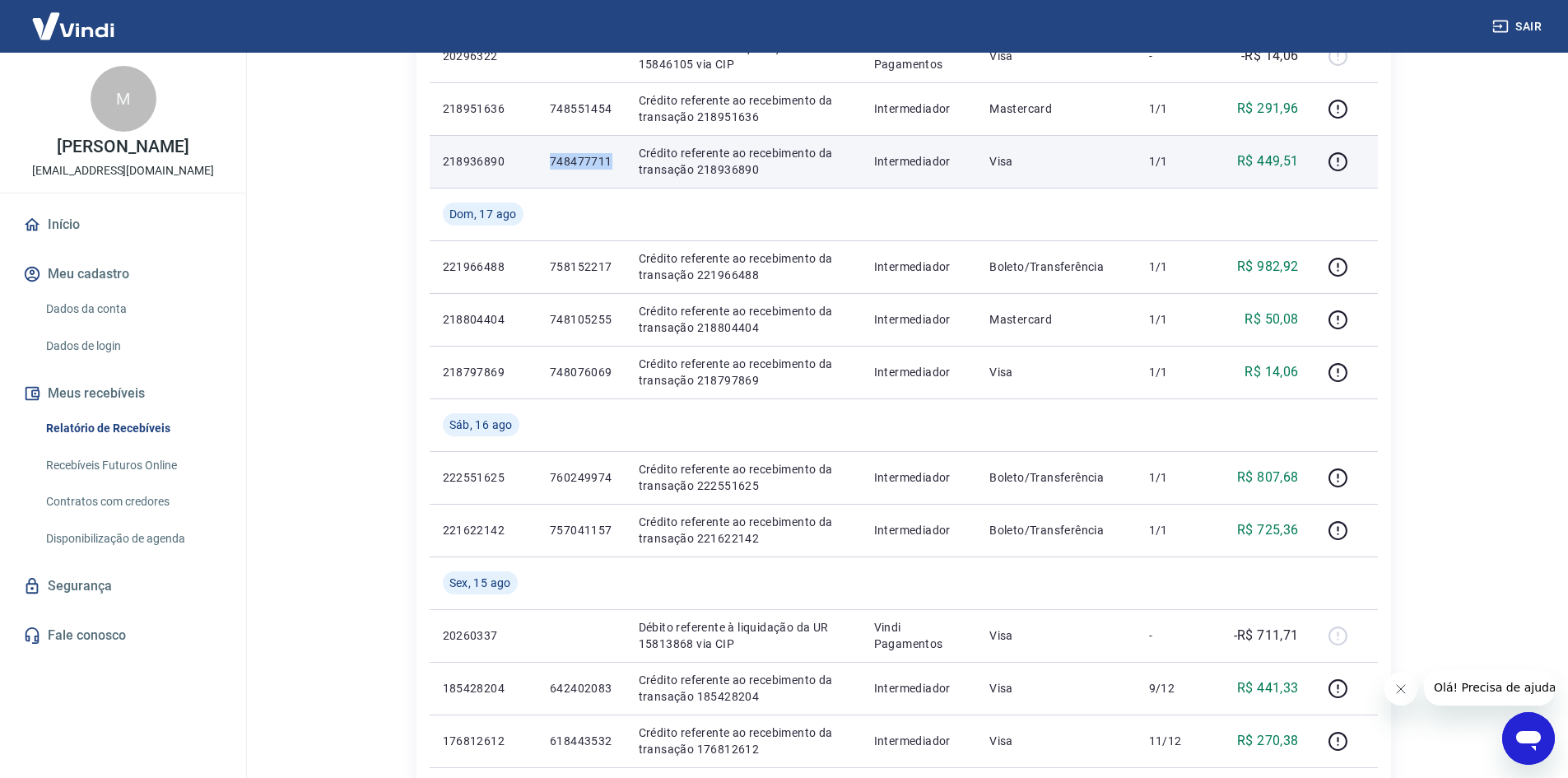
drag, startPoint x: 540, startPoint y: 160, endPoint x: 616, endPoint y: 163, distance: 76.1
click at [616, 163] on td "748477711" at bounding box center [582, 161] width 89 height 53
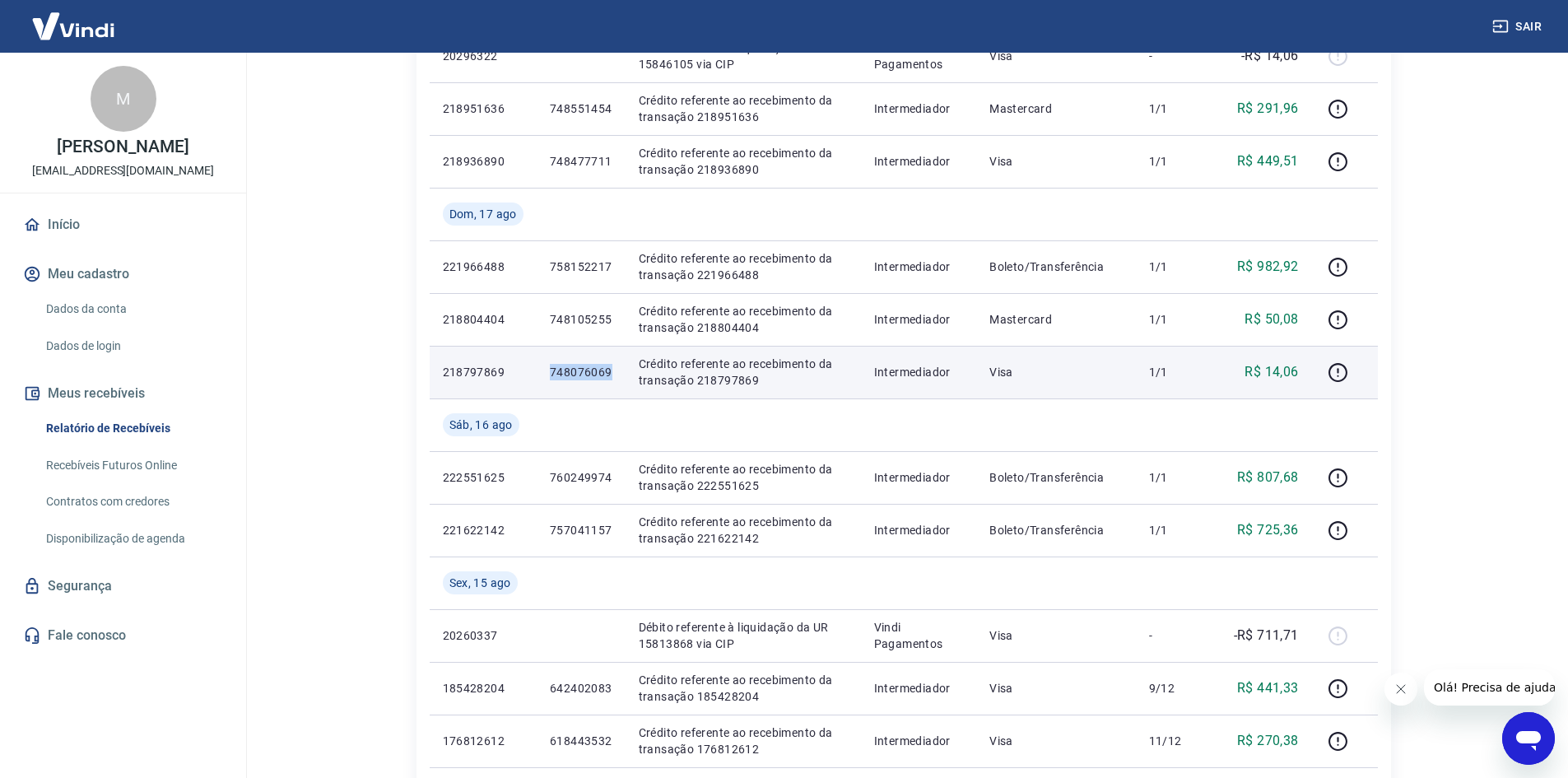
drag, startPoint x: 600, startPoint y: 369, endPoint x: 615, endPoint y: 369, distance: 15.0
click at [615, 369] on td "748076069" at bounding box center [582, 372] width 89 height 53
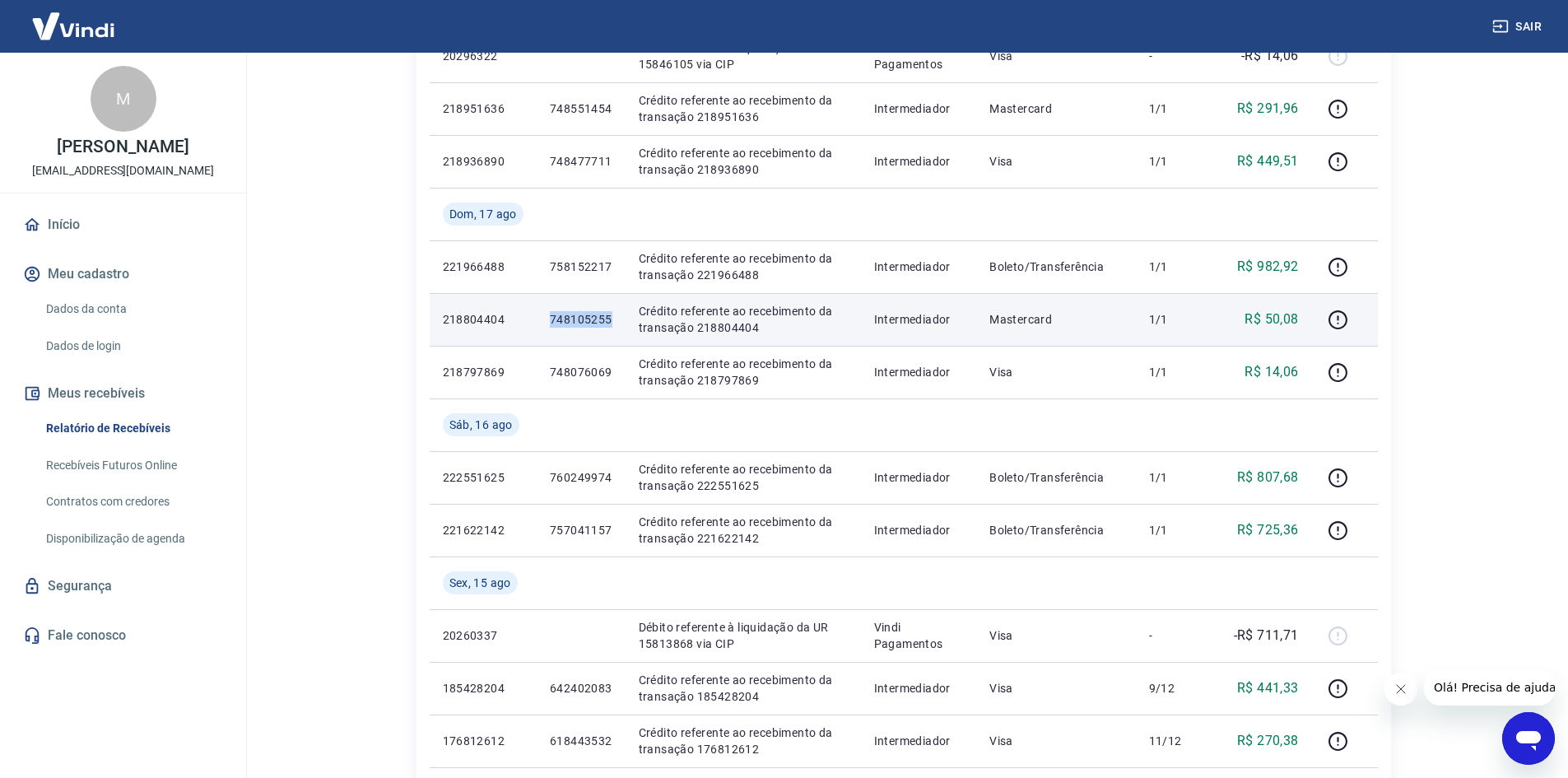
drag, startPoint x: 547, startPoint y: 317, endPoint x: 611, endPoint y: 321, distance: 64.1
click at [611, 321] on td "748105255" at bounding box center [582, 319] width 89 height 53
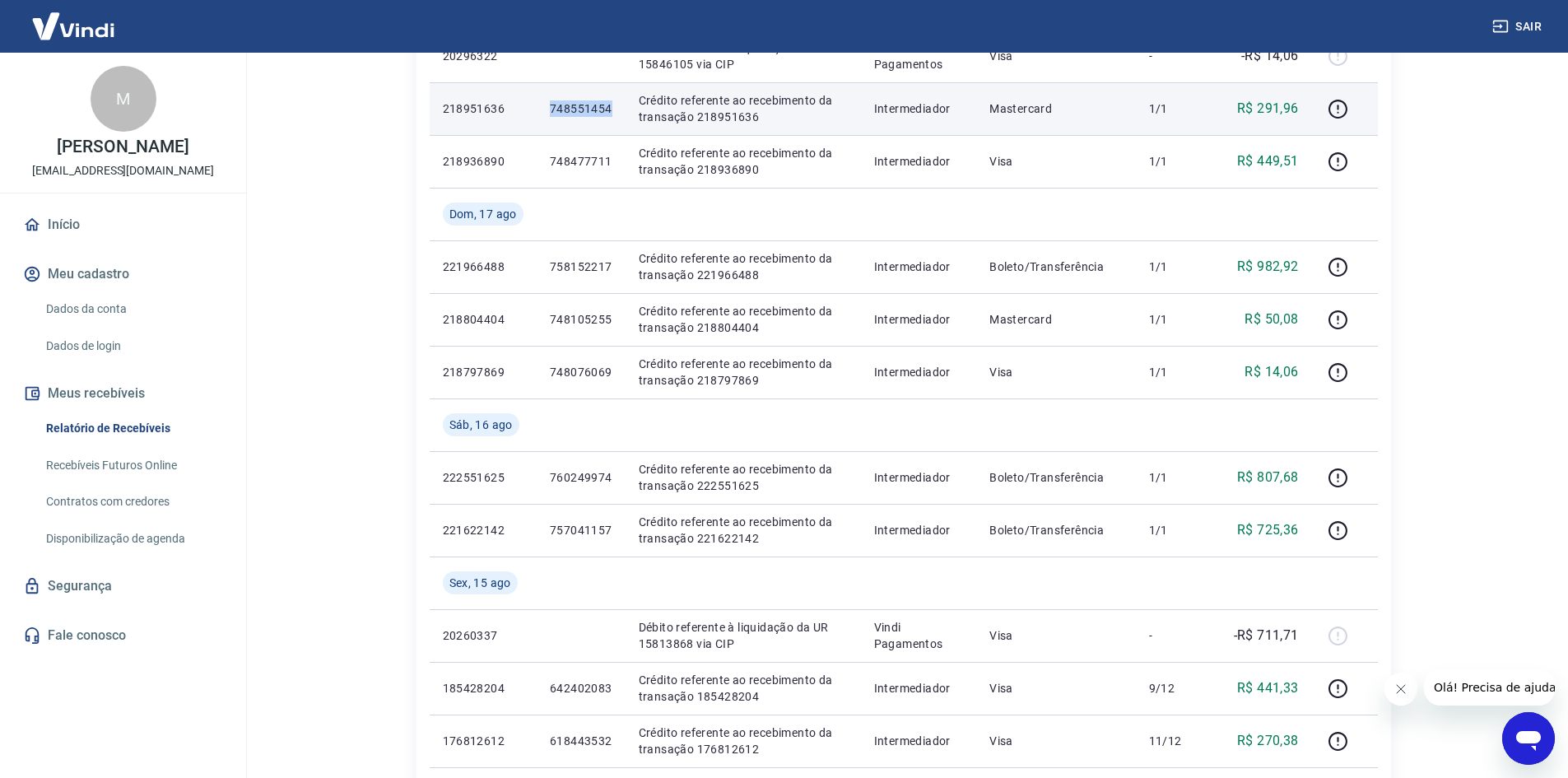
drag, startPoint x: 544, startPoint y: 105, endPoint x: 614, endPoint y: 112, distance: 70.3
click at [614, 112] on td "748551454" at bounding box center [582, 109] width 89 height 53
